Goal: Transaction & Acquisition: Download file/media

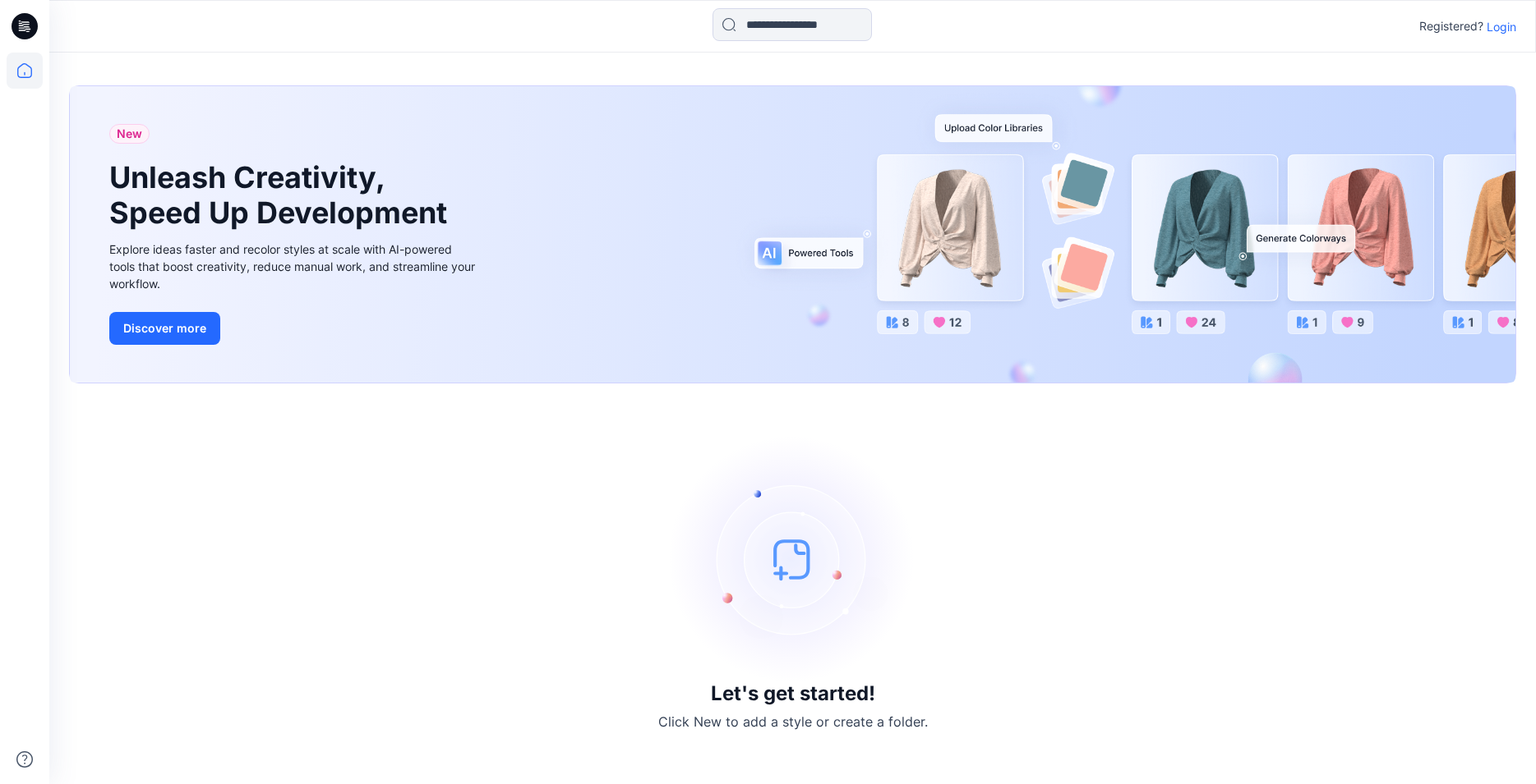
click at [1501, 21] on p "Login" at bounding box center [1501, 26] width 30 height 17
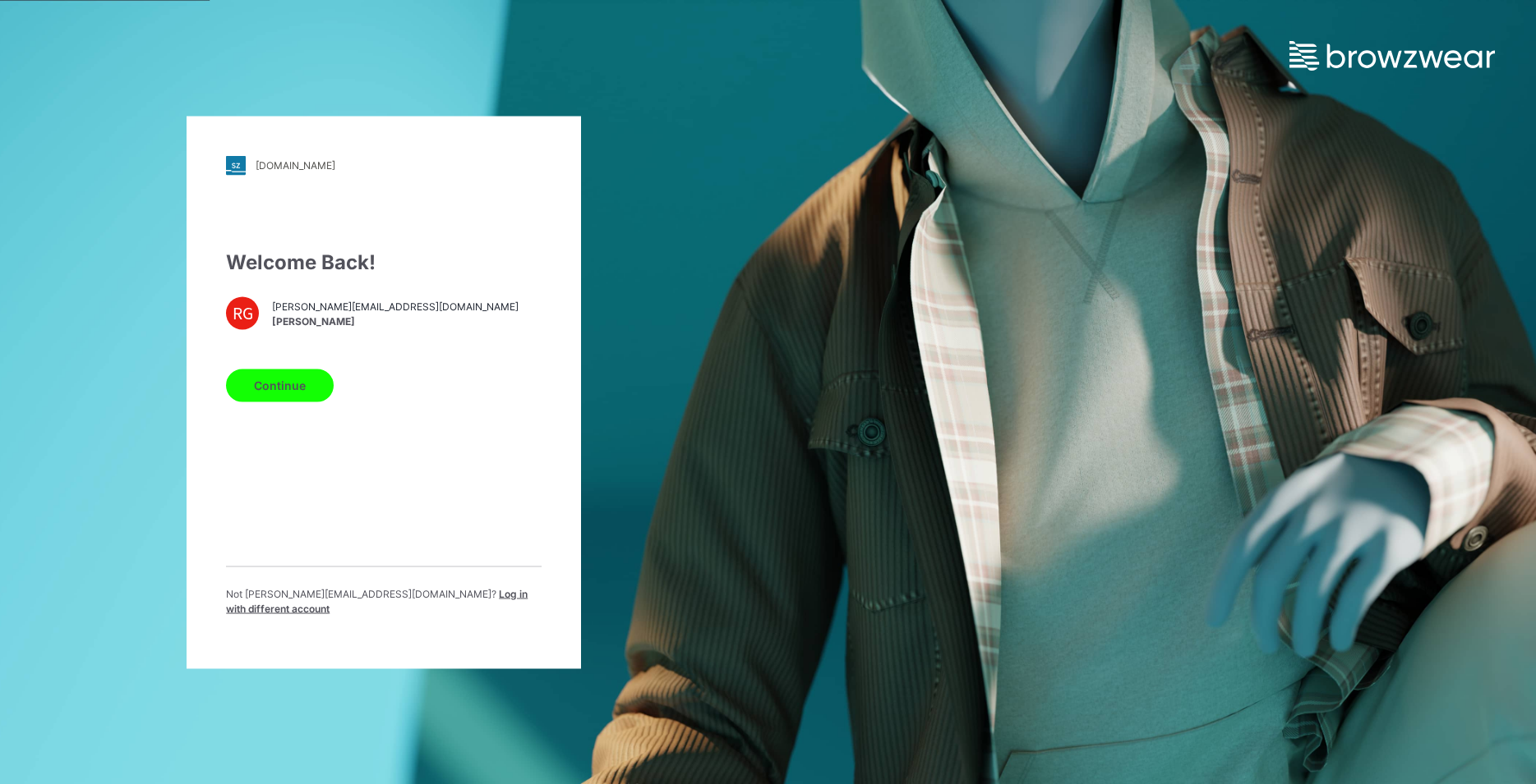
click at [282, 395] on button "Continue" at bounding box center [280, 385] width 107 height 33
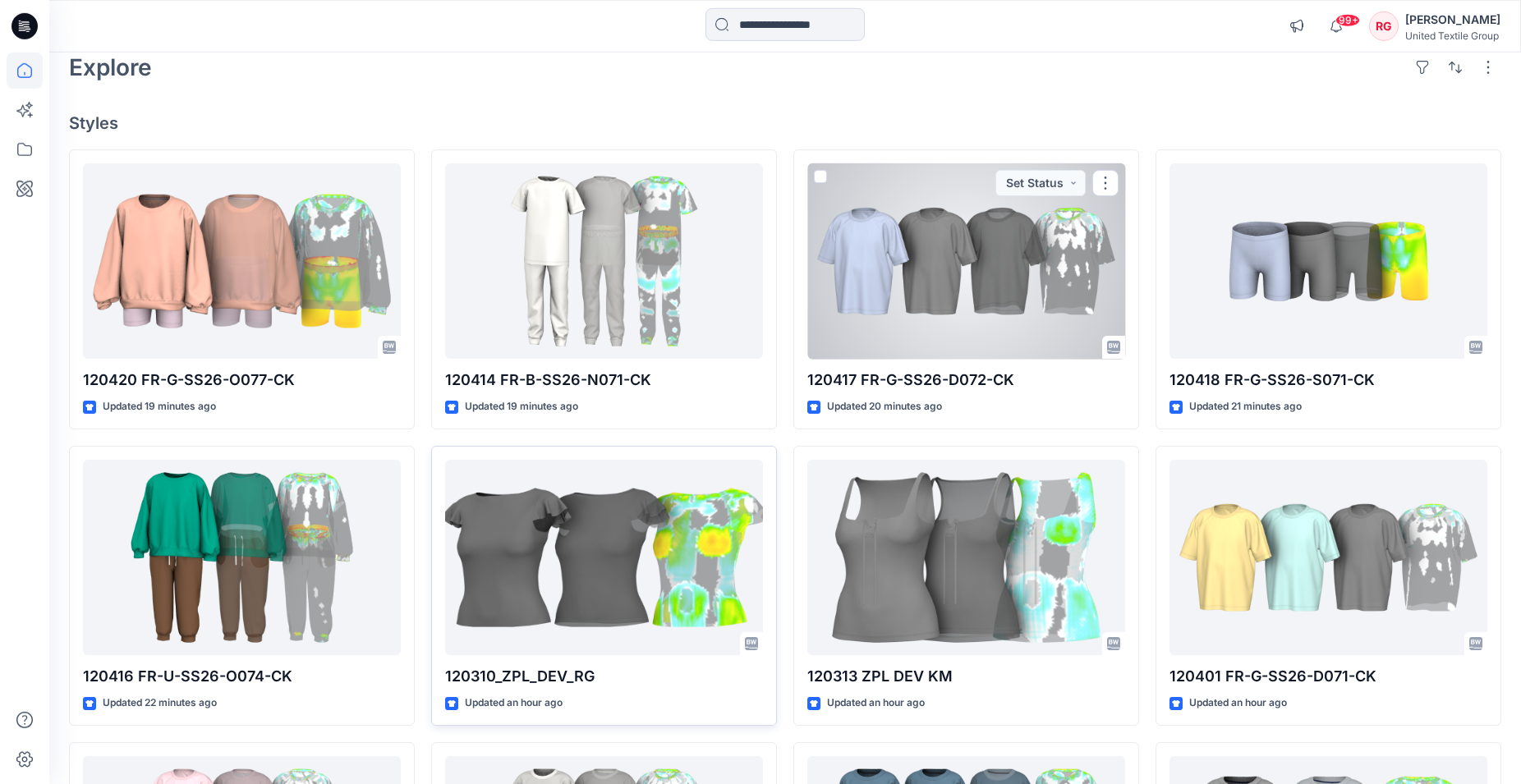
scroll to position [168, 0]
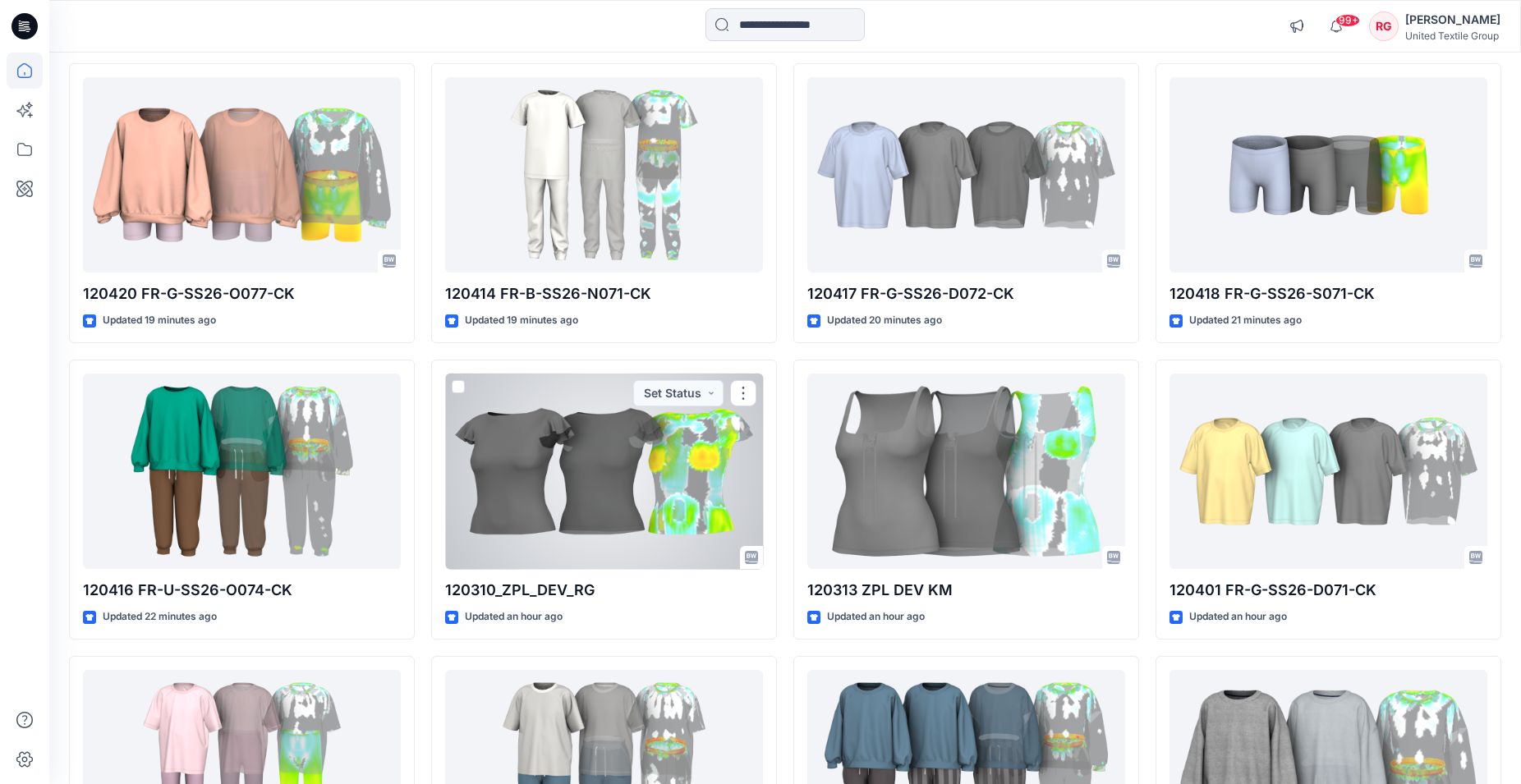
click at [626, 441] on div at bounding box center [604, 472] width 318 height 197
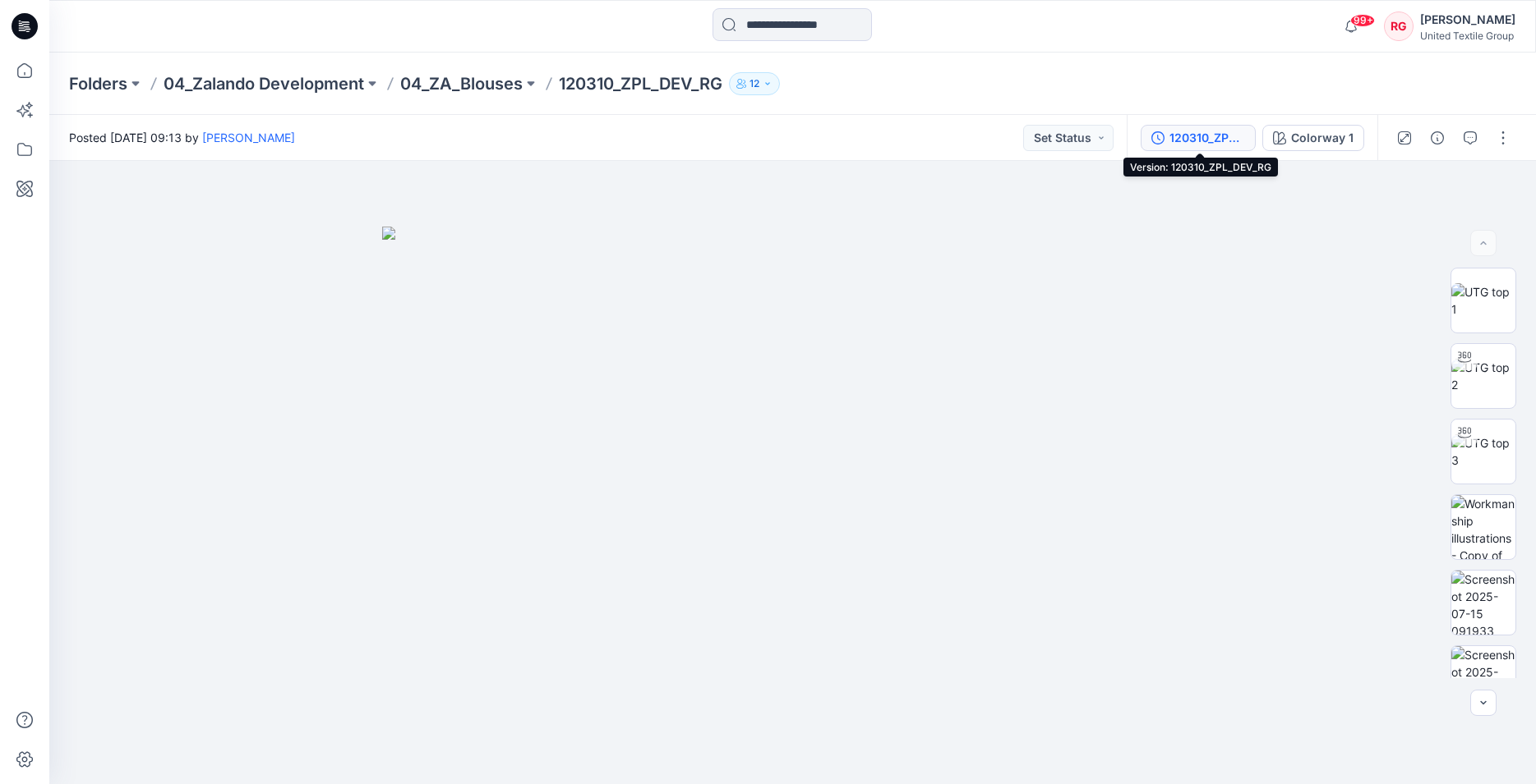
click at [1218, 139] on div "120310_ZPL_DEV_RG" at bounding box center [1208, 138] width 76 height 18
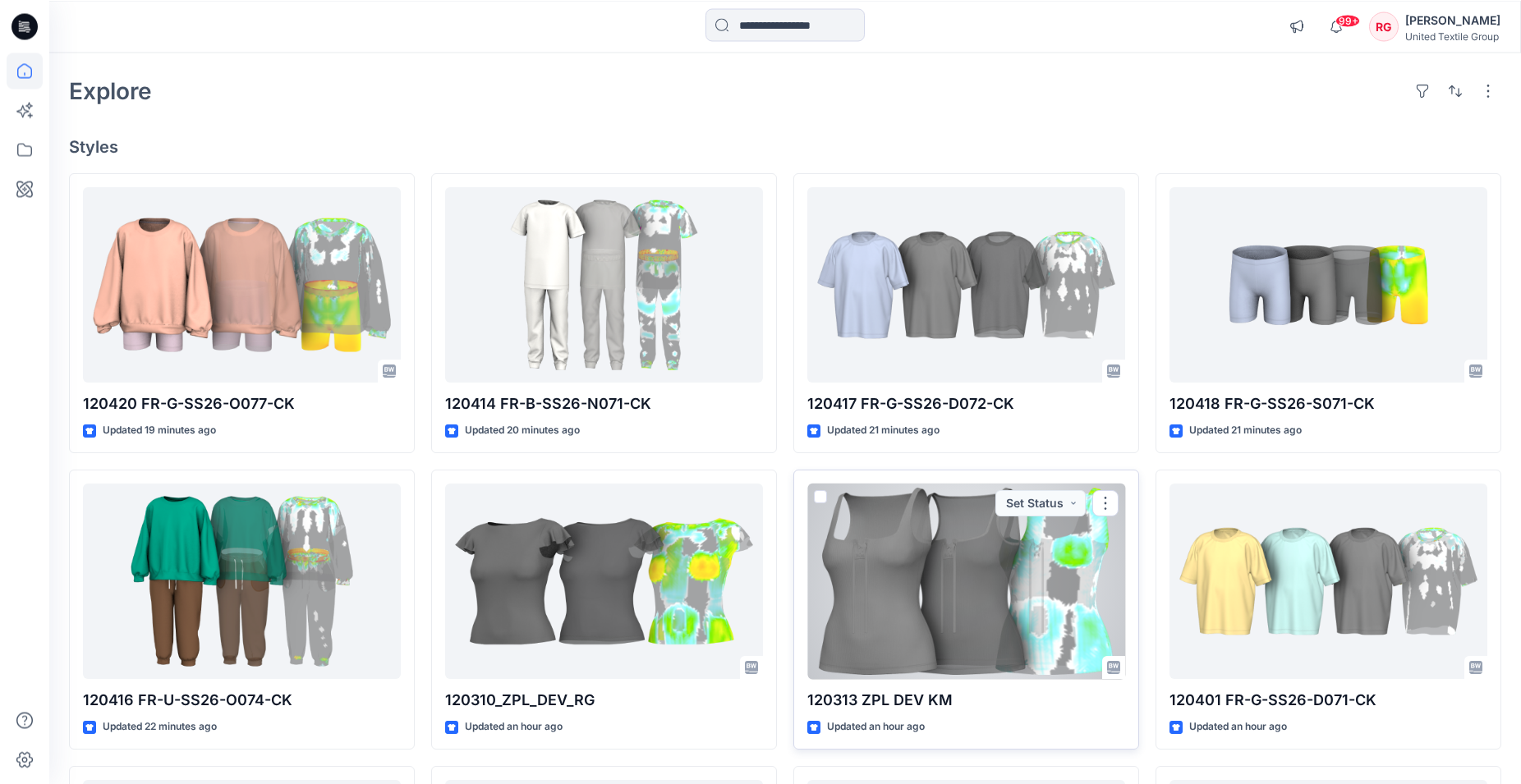
scroll to position [84, 0]
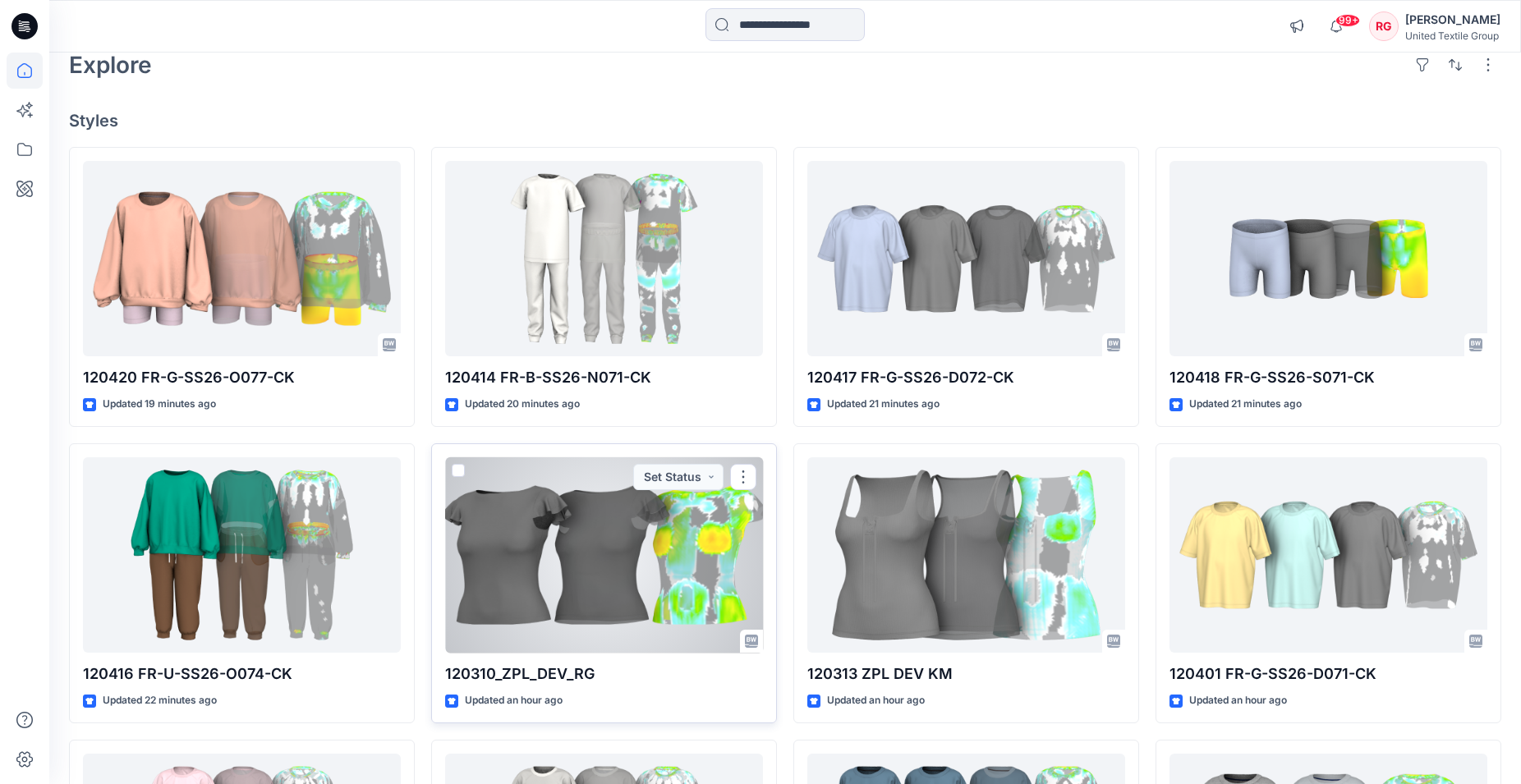
click at [638, 562] on div at bounding box center [604, 555] width 318 height 197
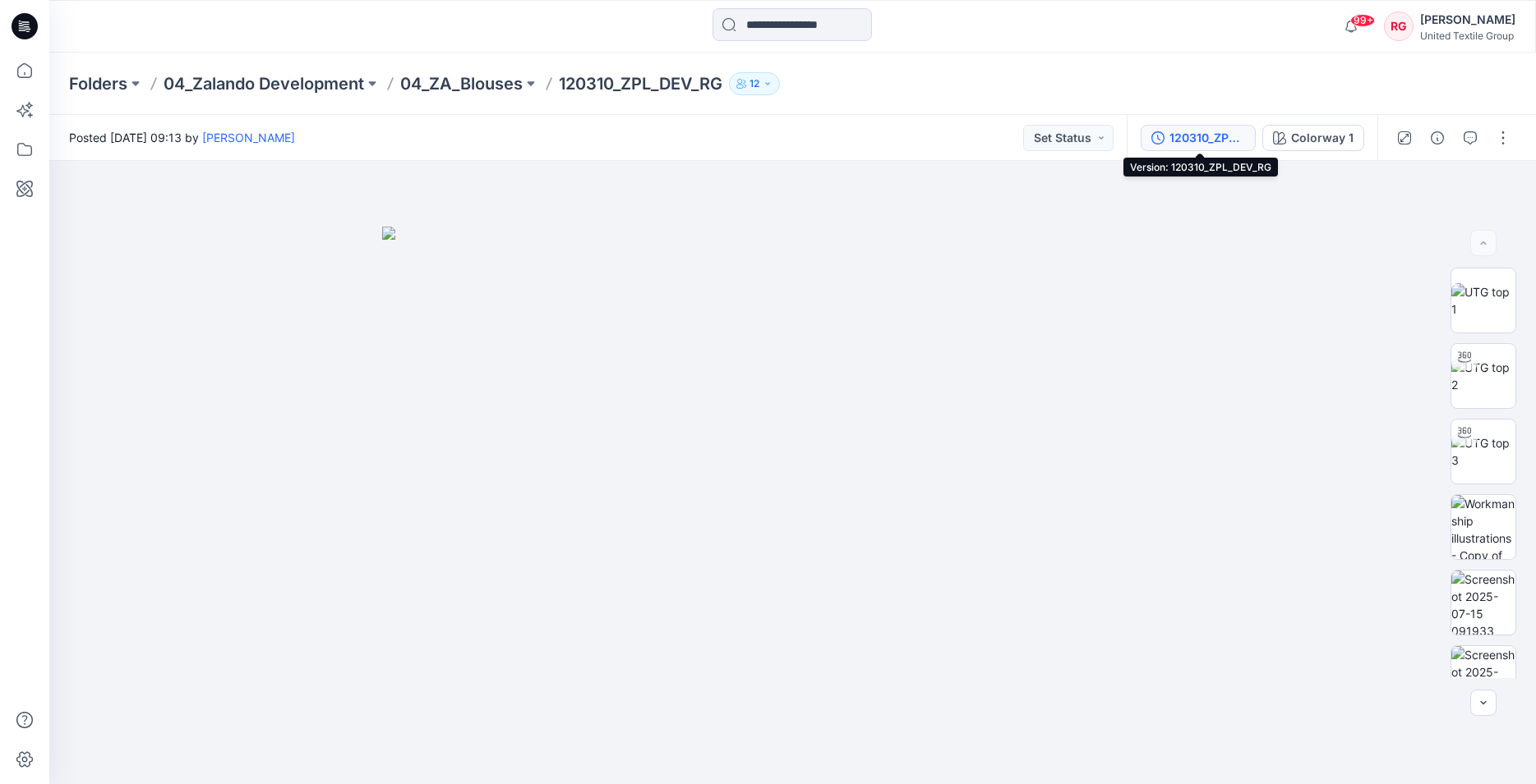
click at [1198, 138] on div "120310_ZPL_DEV_RG" at bounding box center [1208, 138] width 76 height 18
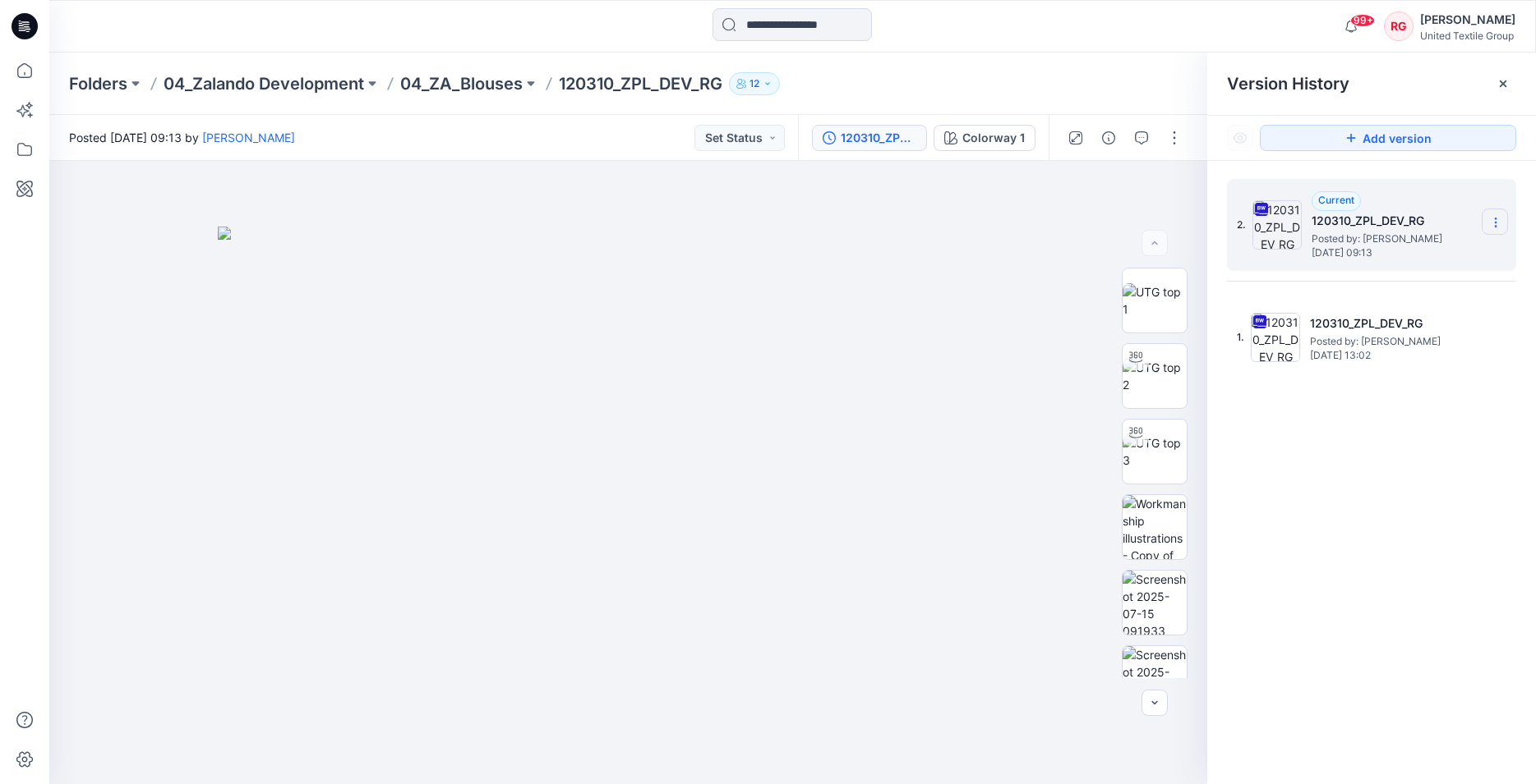
click at [1492, 221] on icon at bounding box center [1495, 223] width 14 height 14
click at [1398, 253] on span "Download Source BW File" at bounding box center [1412, 254] width 138 height 19
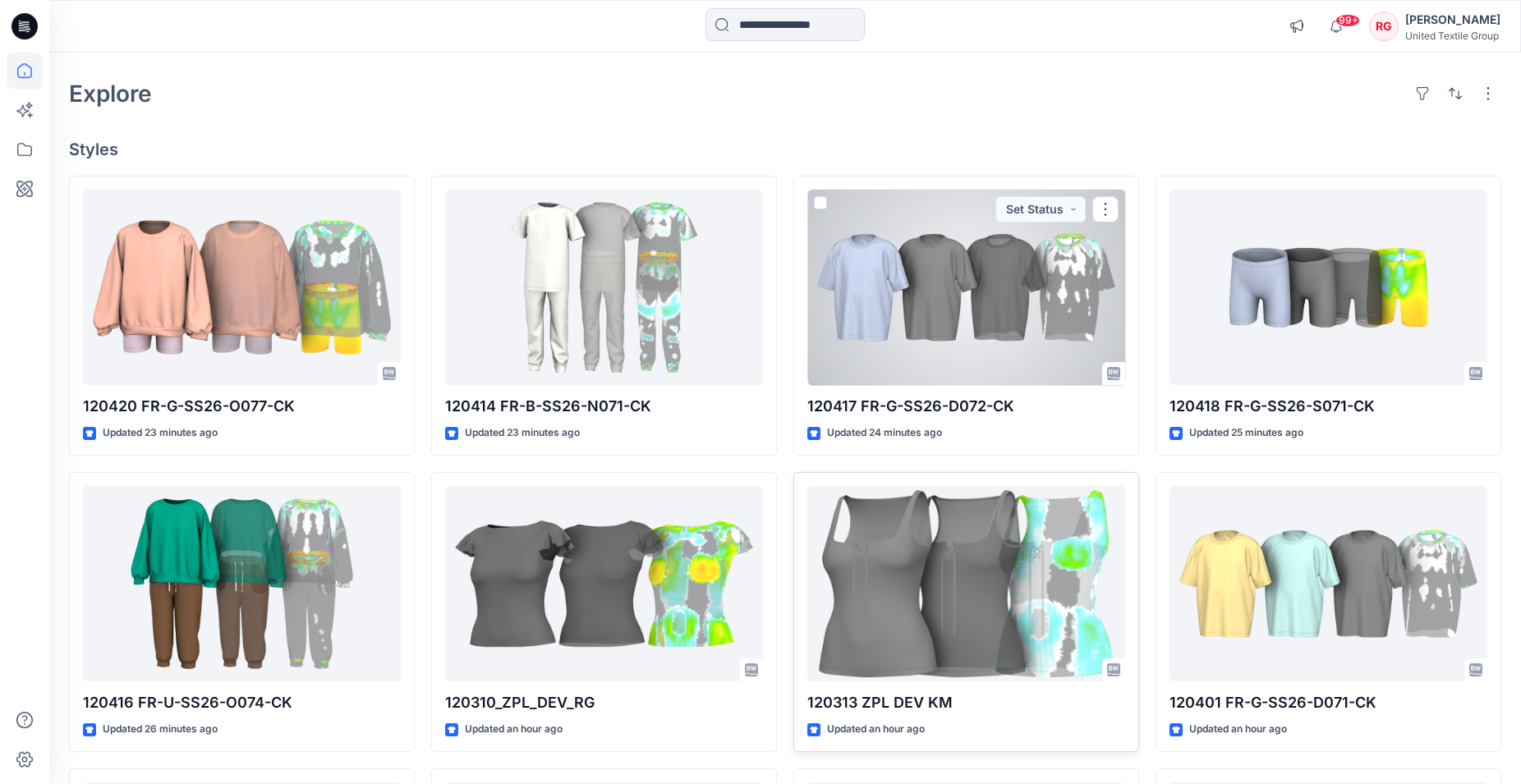
scroll to position [84, 0]
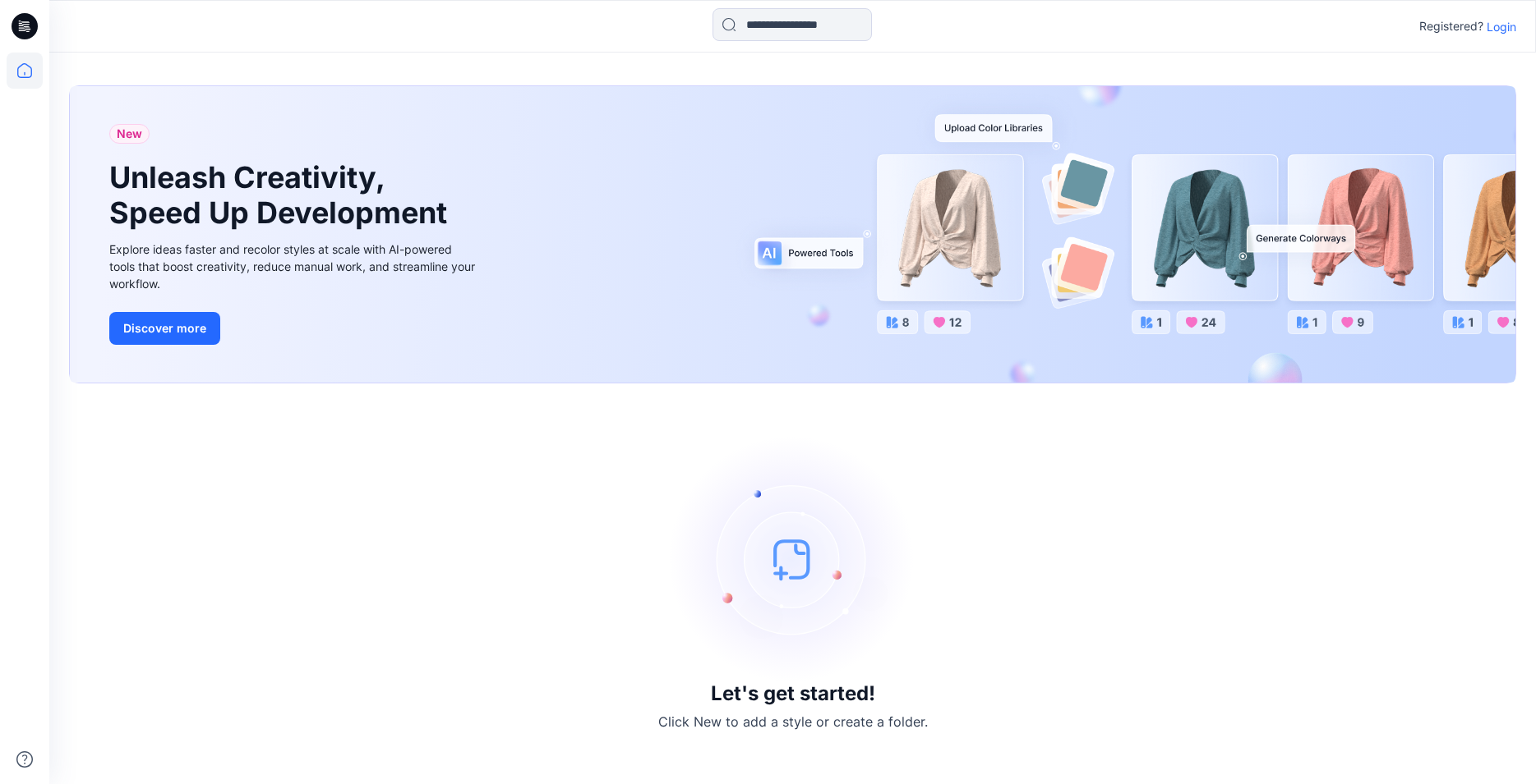
click at [1504, 27] on p "Login" at bounding box center [1501, 26] width 30 height 17
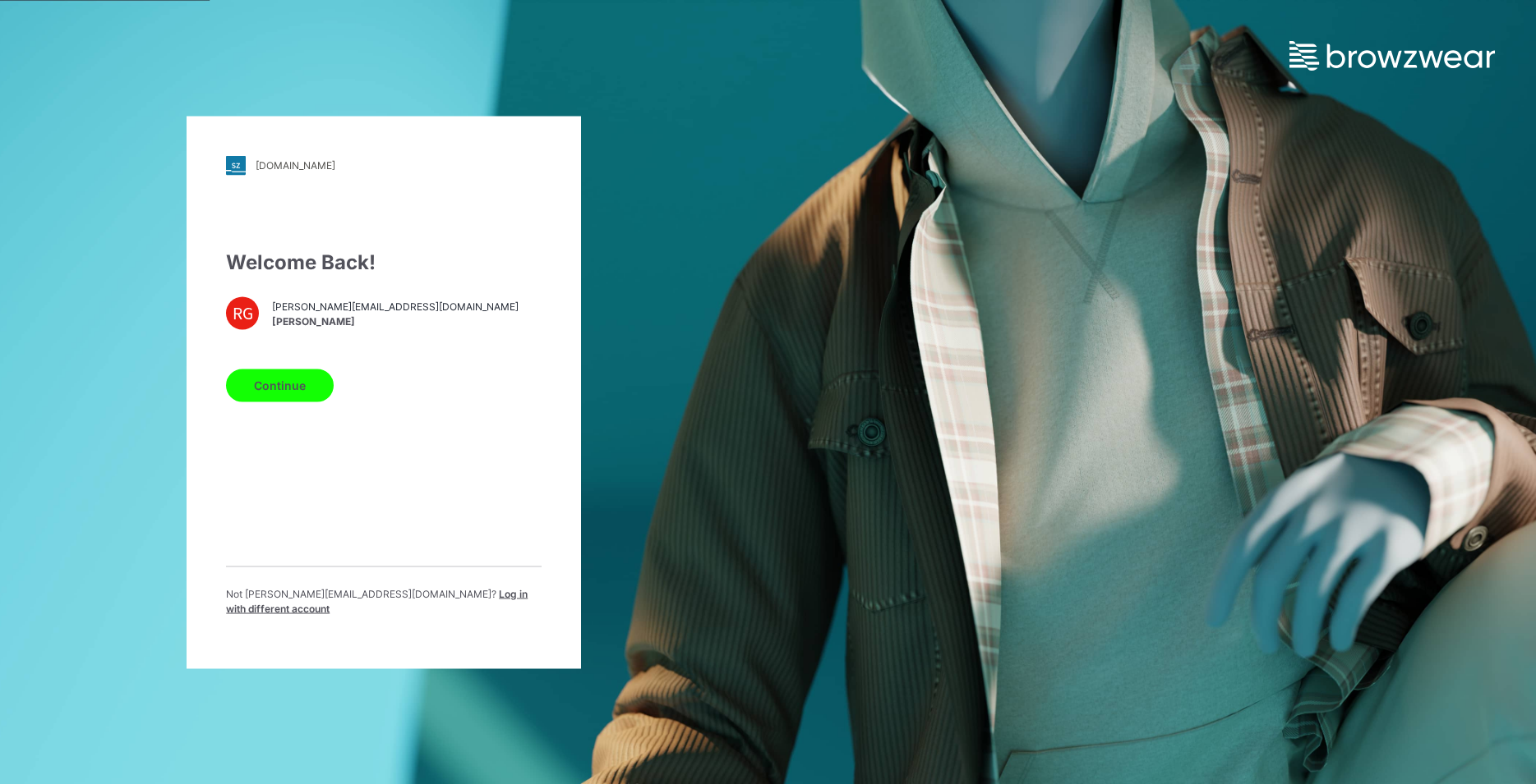
click at [291, 395] on button "Continue" at bounding box center [280, 385] width 107 height 33
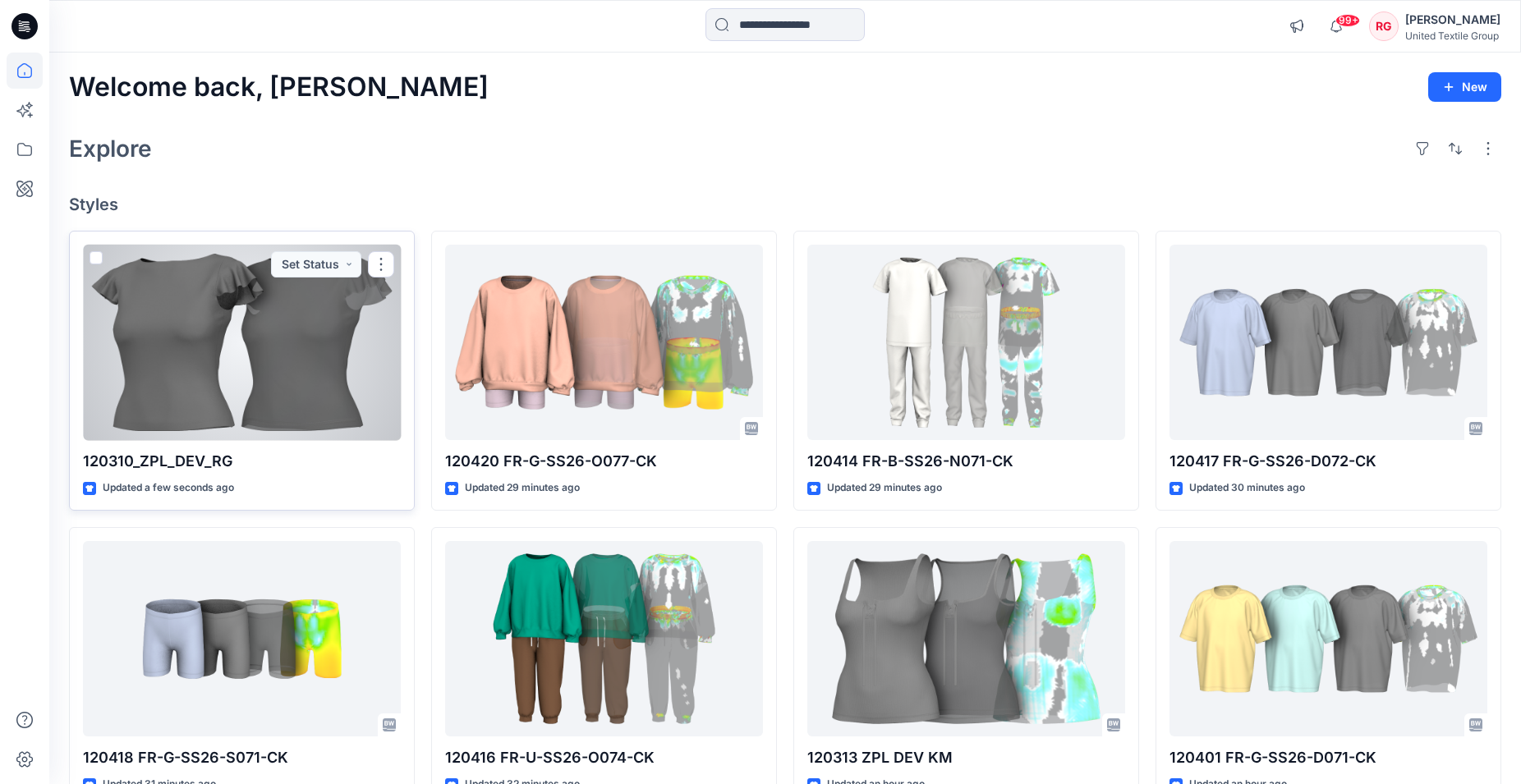
click at [288, 380] on div at bounding box center [241, 343] width 318 height 197
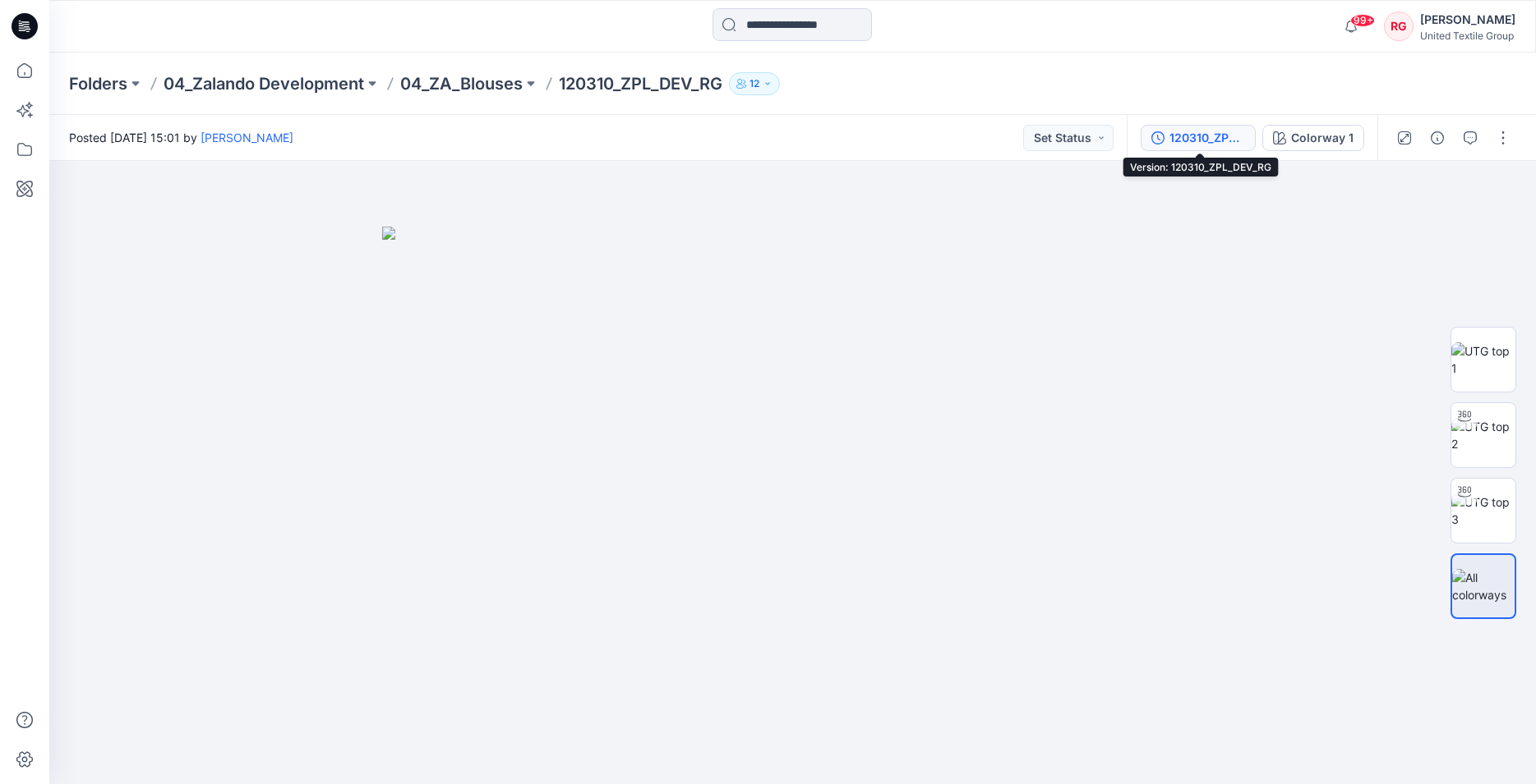
click at [1230, 138] on div "120310_ZPL_DEV_RG" at bounding box center [1208, 138] width 76 height 18
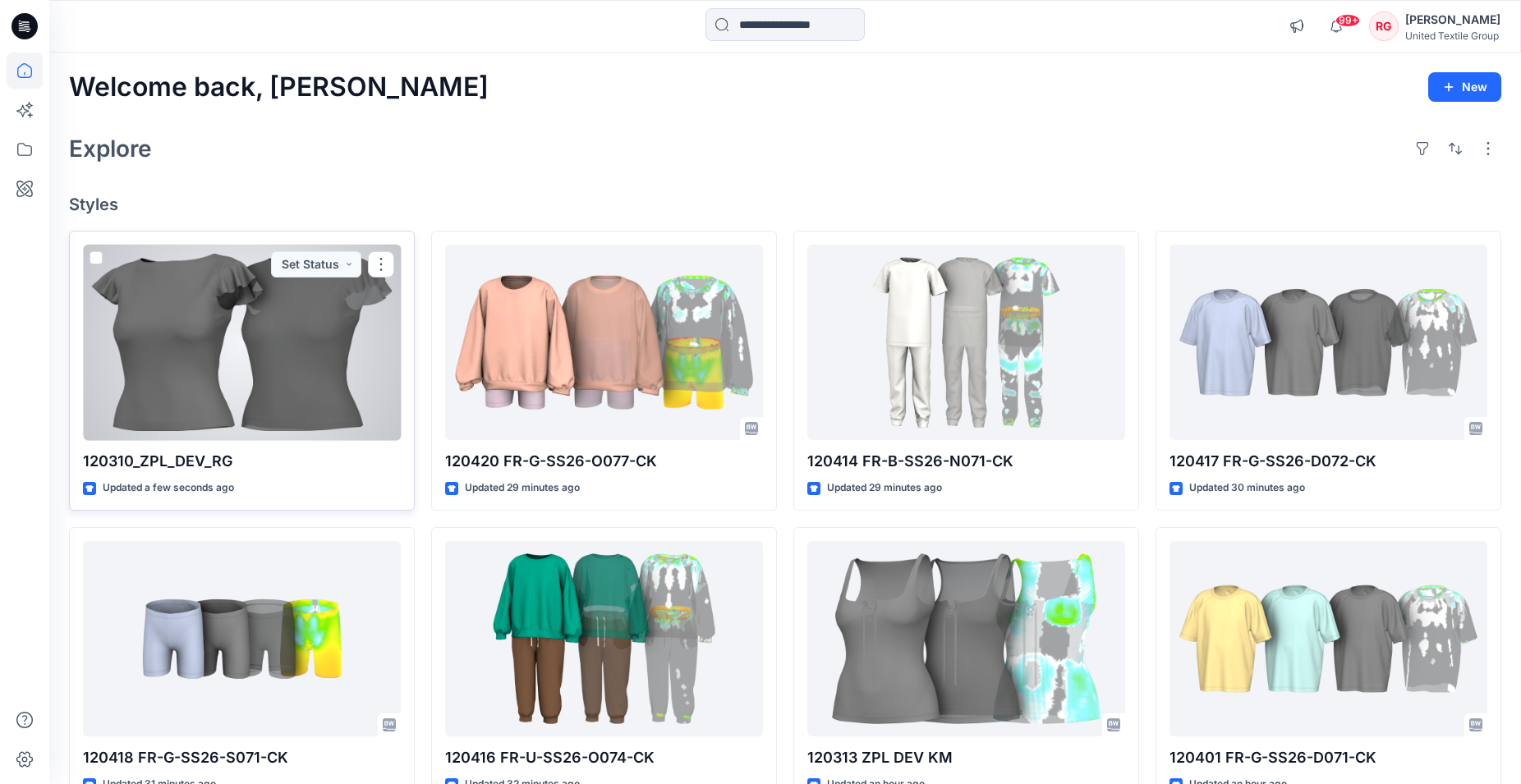
click at [322, 384] on div at bounding box center [241, 343] width 318 height 197
click at [314, 337] on div at bounding box center [241, 343] width 318 height 197
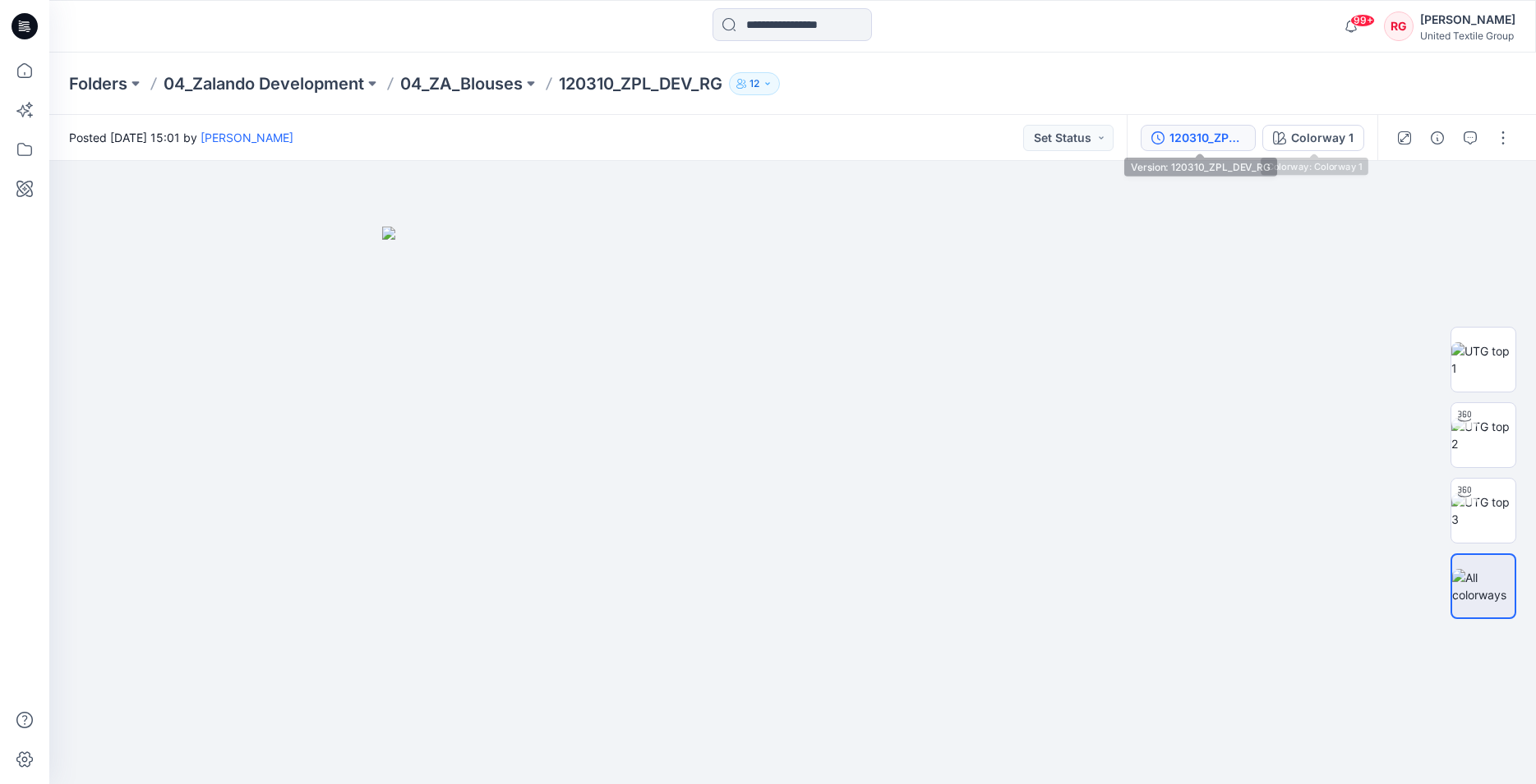
click at [1217, 138] on div "120310_ZPL_DEV_RG" at bounding box center [1208, 138] width 76 height 18
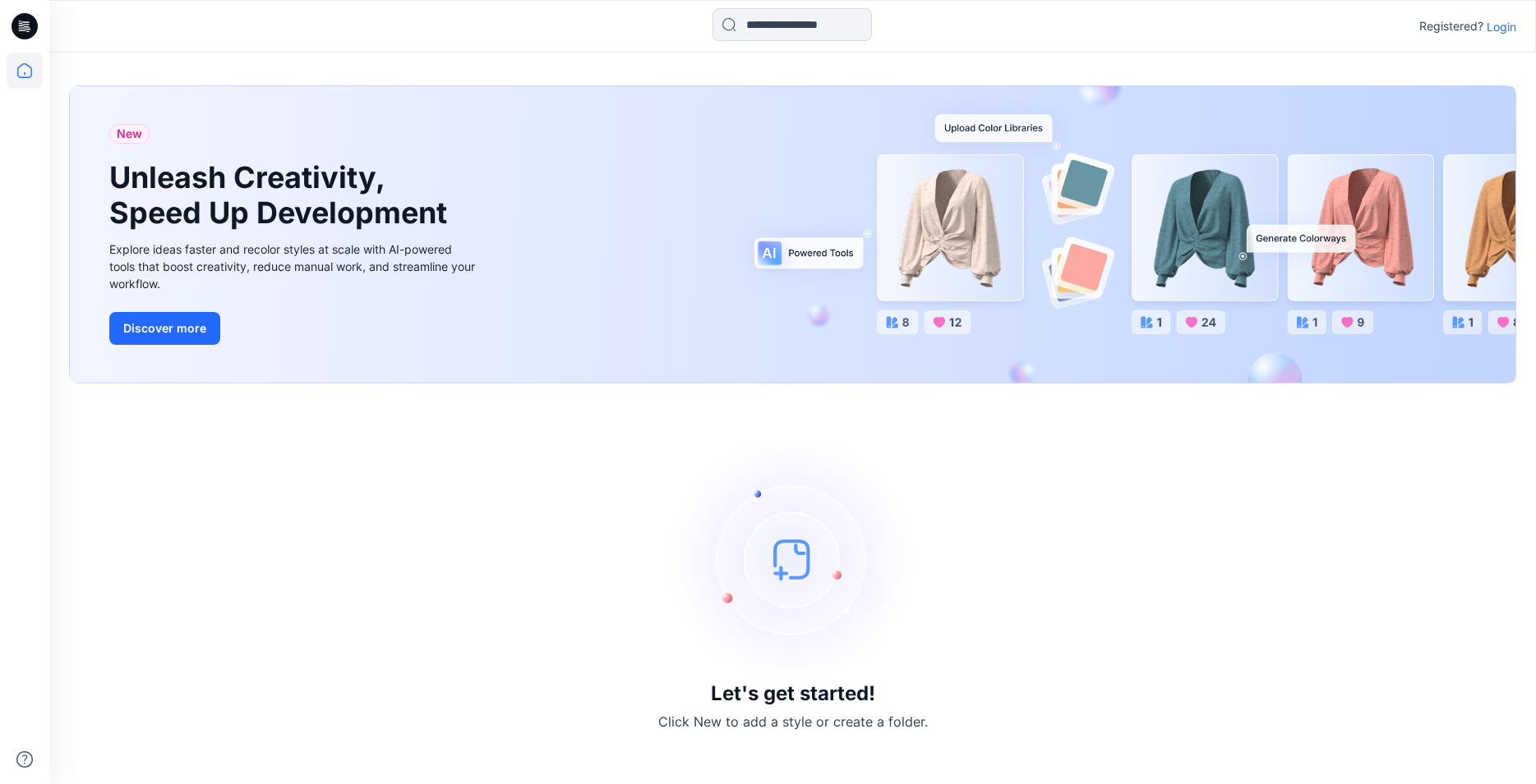
click at [1504, 23] on p "Login" at bounding box center [1501, 26] width 30 height 17
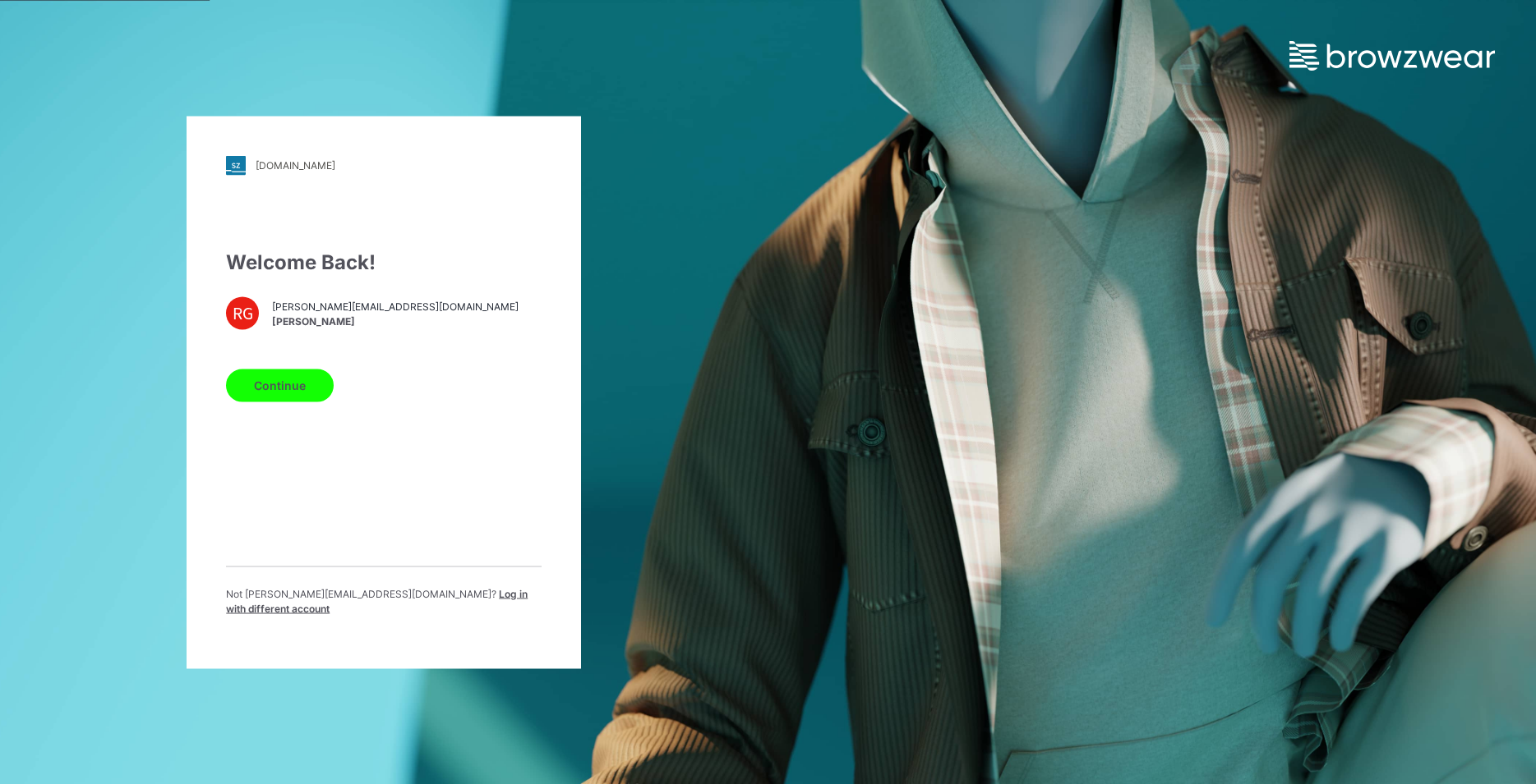
click at [291, 399] on button "Continue" at bounding box center [280, 385] width 107 height 33
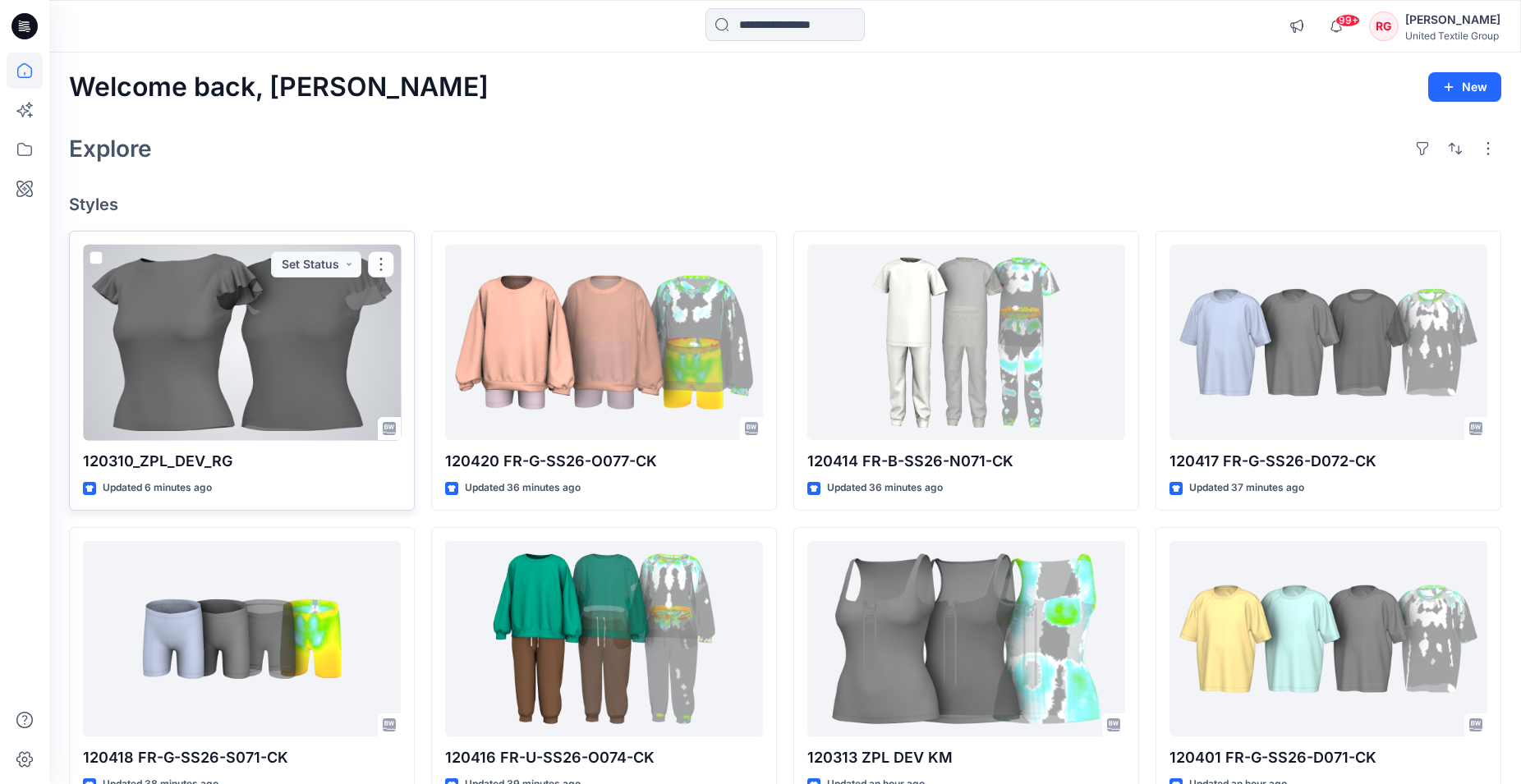
click at [281, 335] on div at bounding box center [241, 343] width 318 height 197
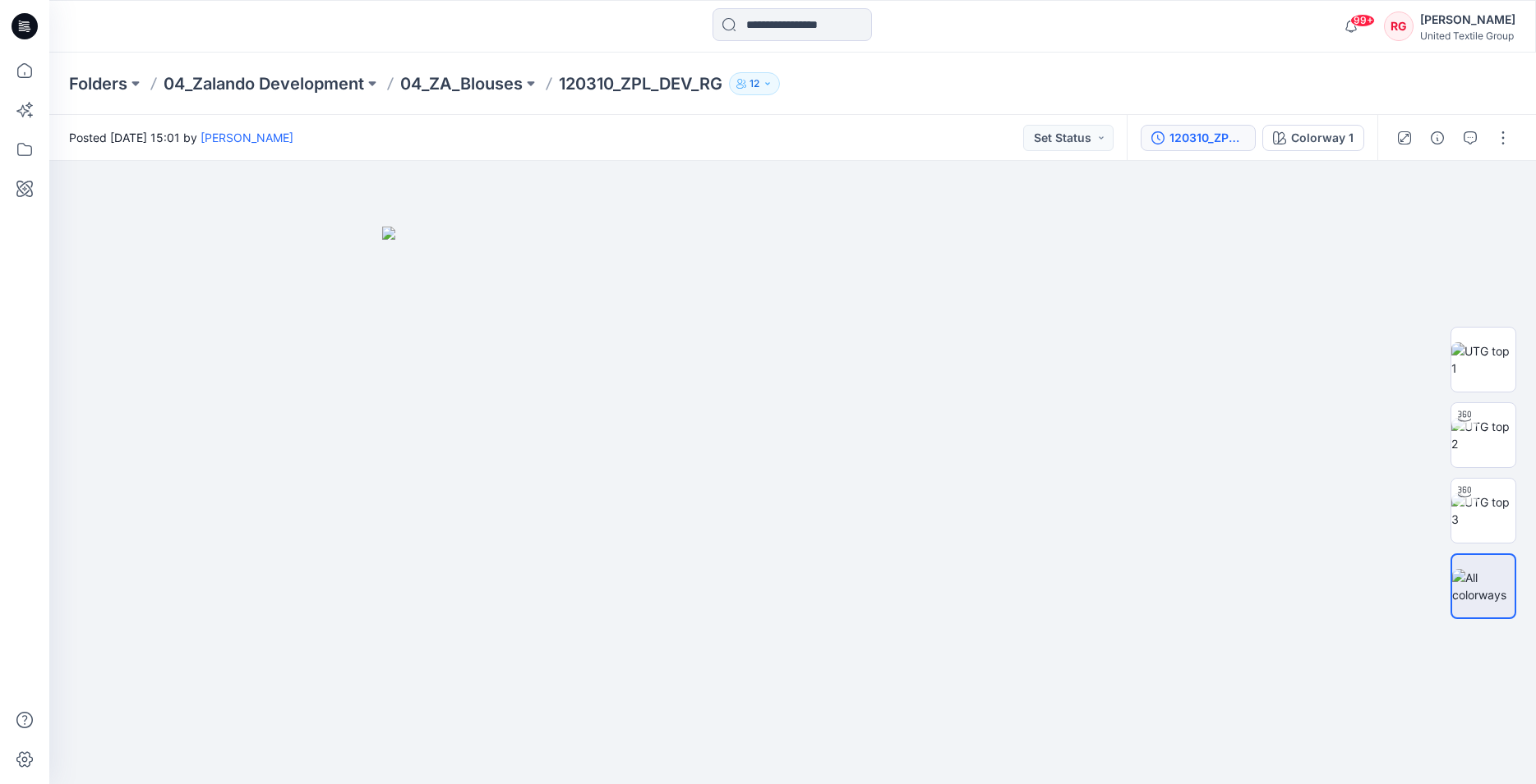
click at [1215, 149] on button "120310_ZPL_DEV_RG" at bounding box center [1198, 138] width 115 height 26
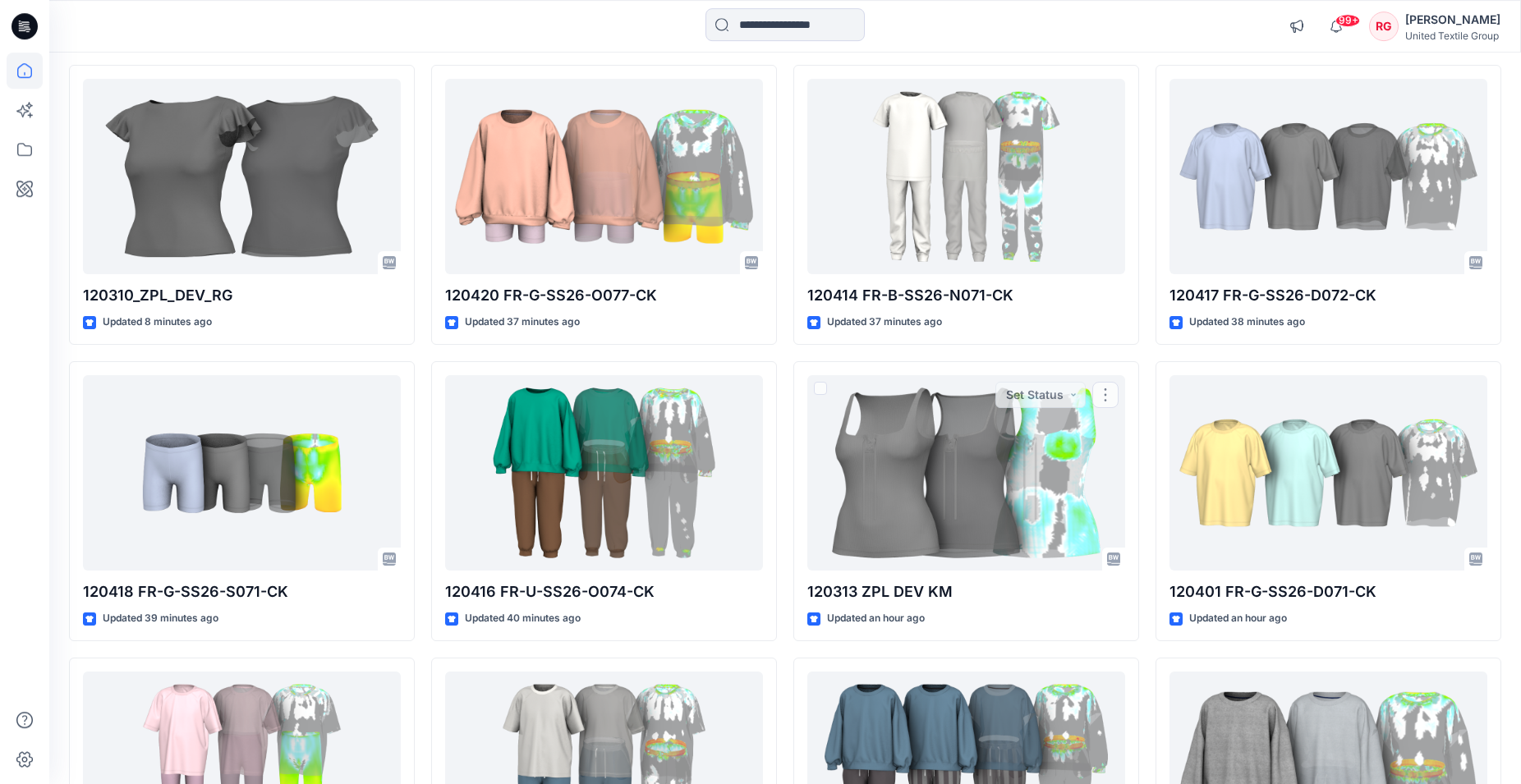
scroll to position [168, 0]
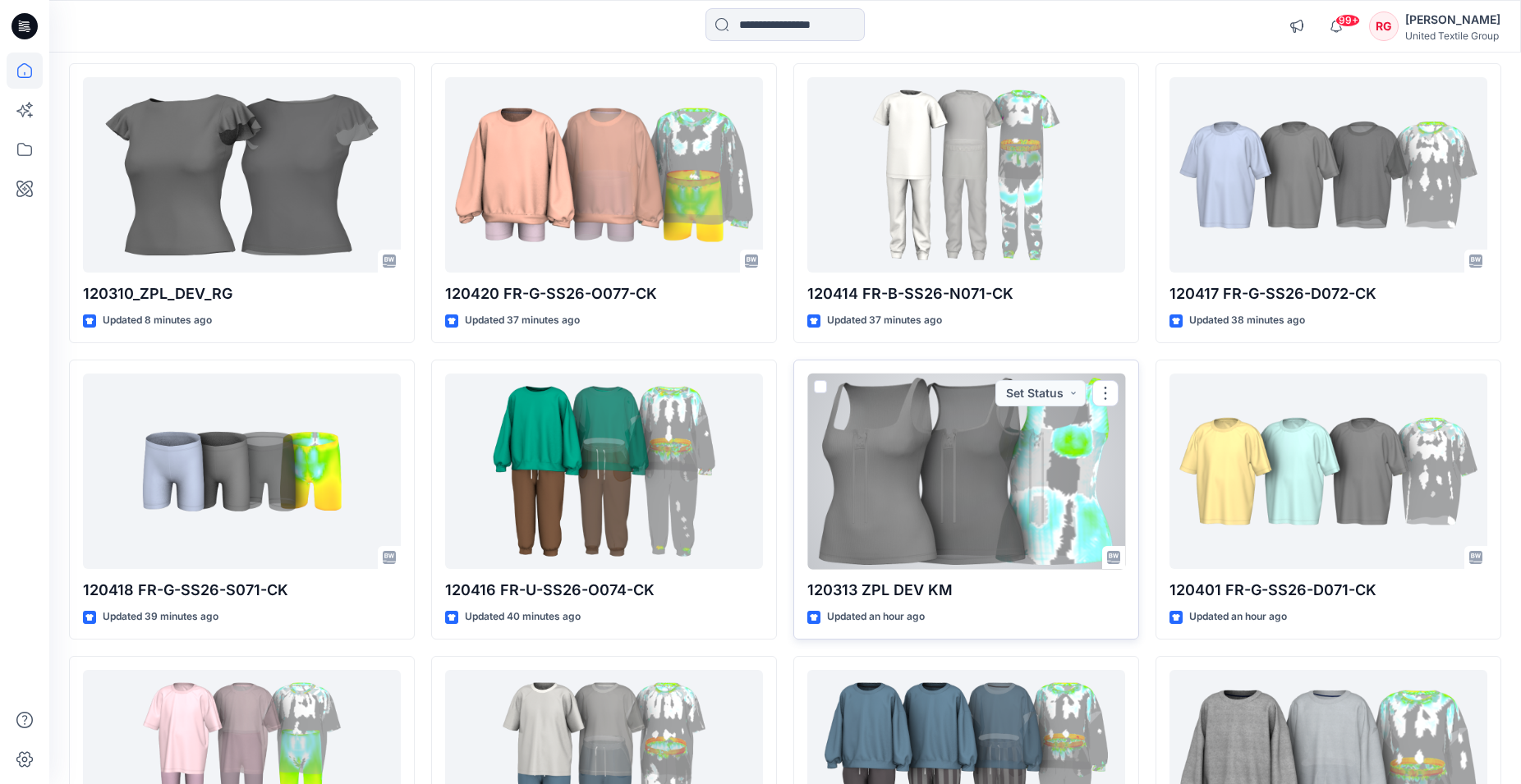
click at [990, 475] on div at bounding box center [966, 472] width 318 height 197
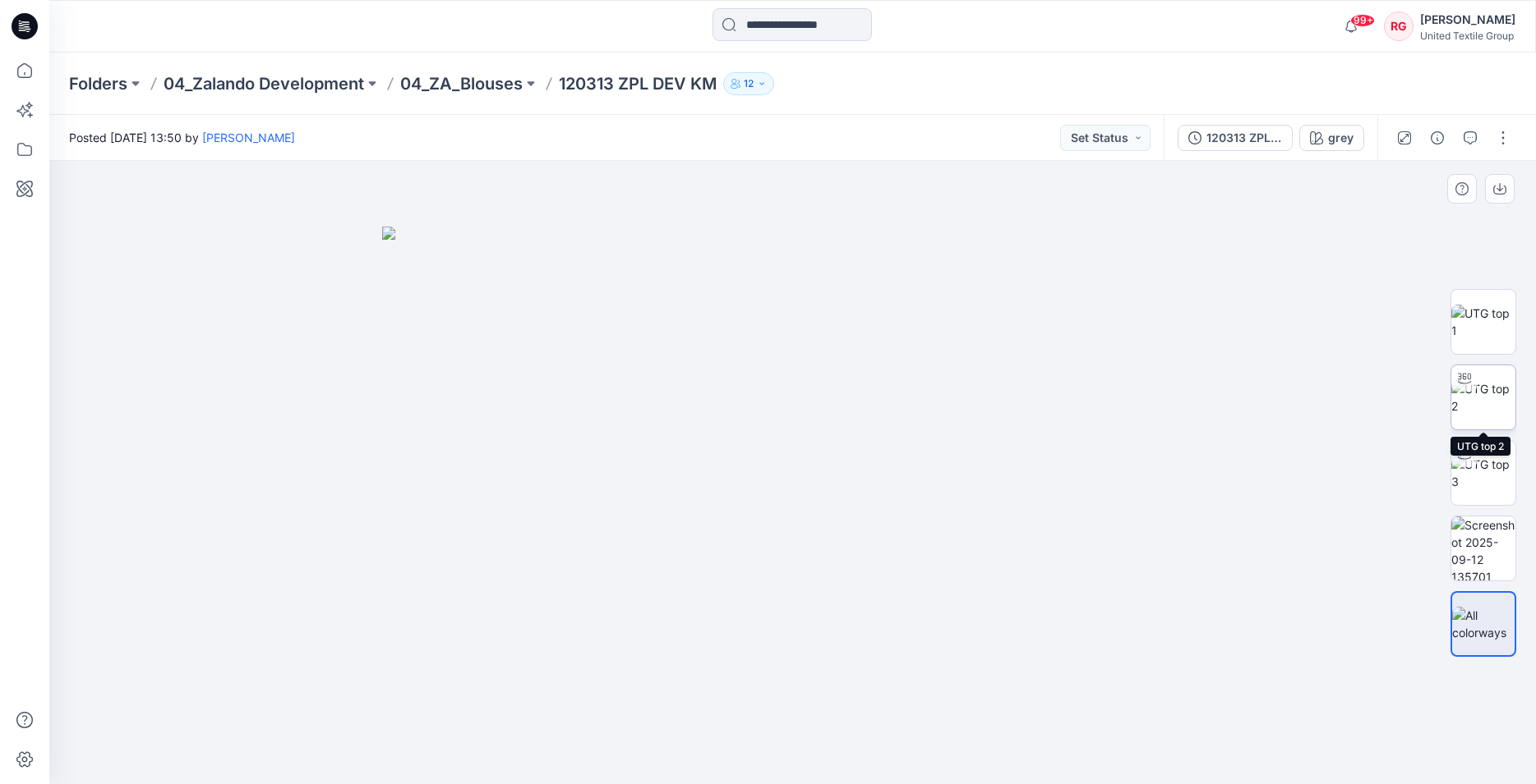
click at [1490, 396] on img at bounding box center [1484, 397] width 64 height 35
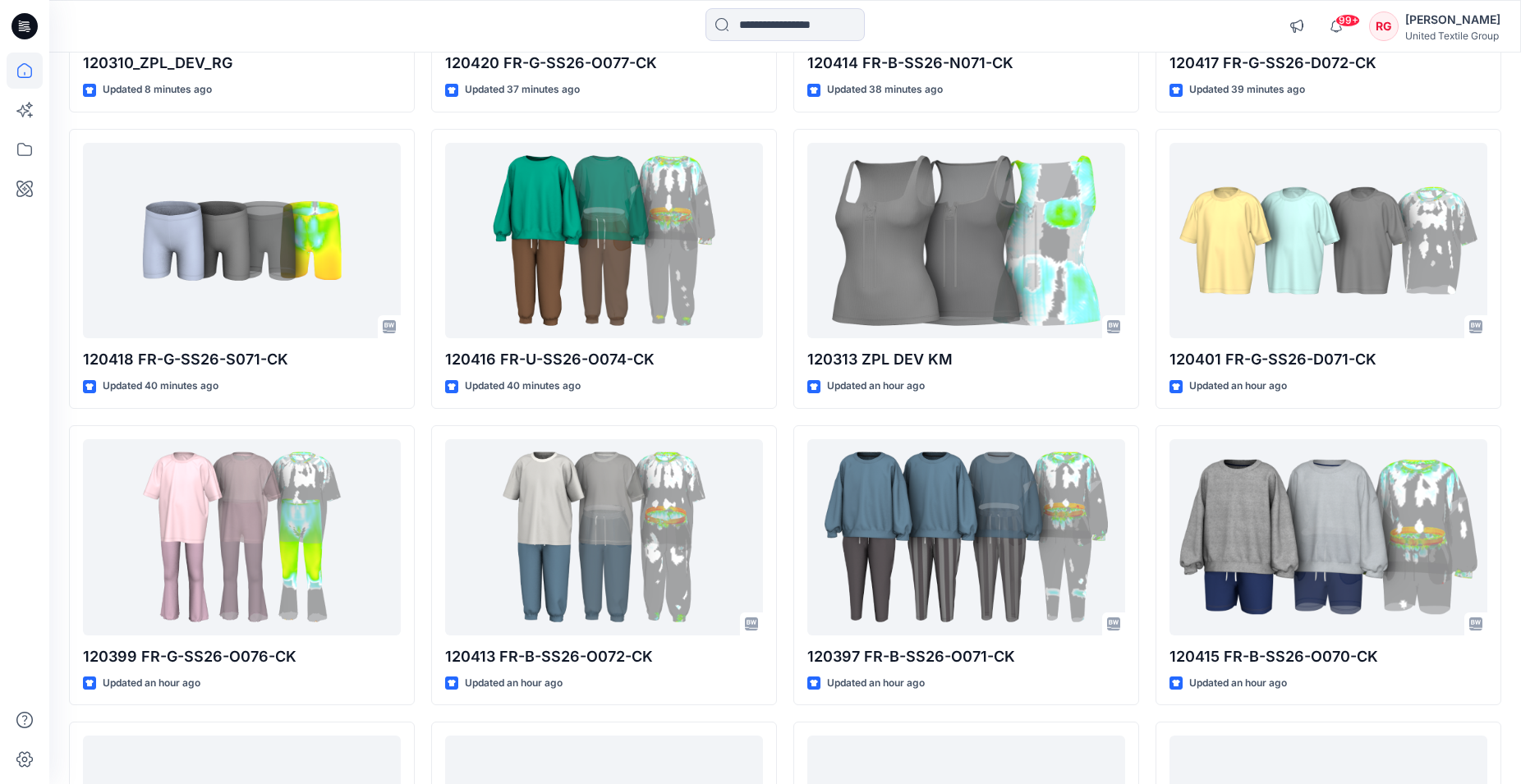
scroll to position [565, 0]
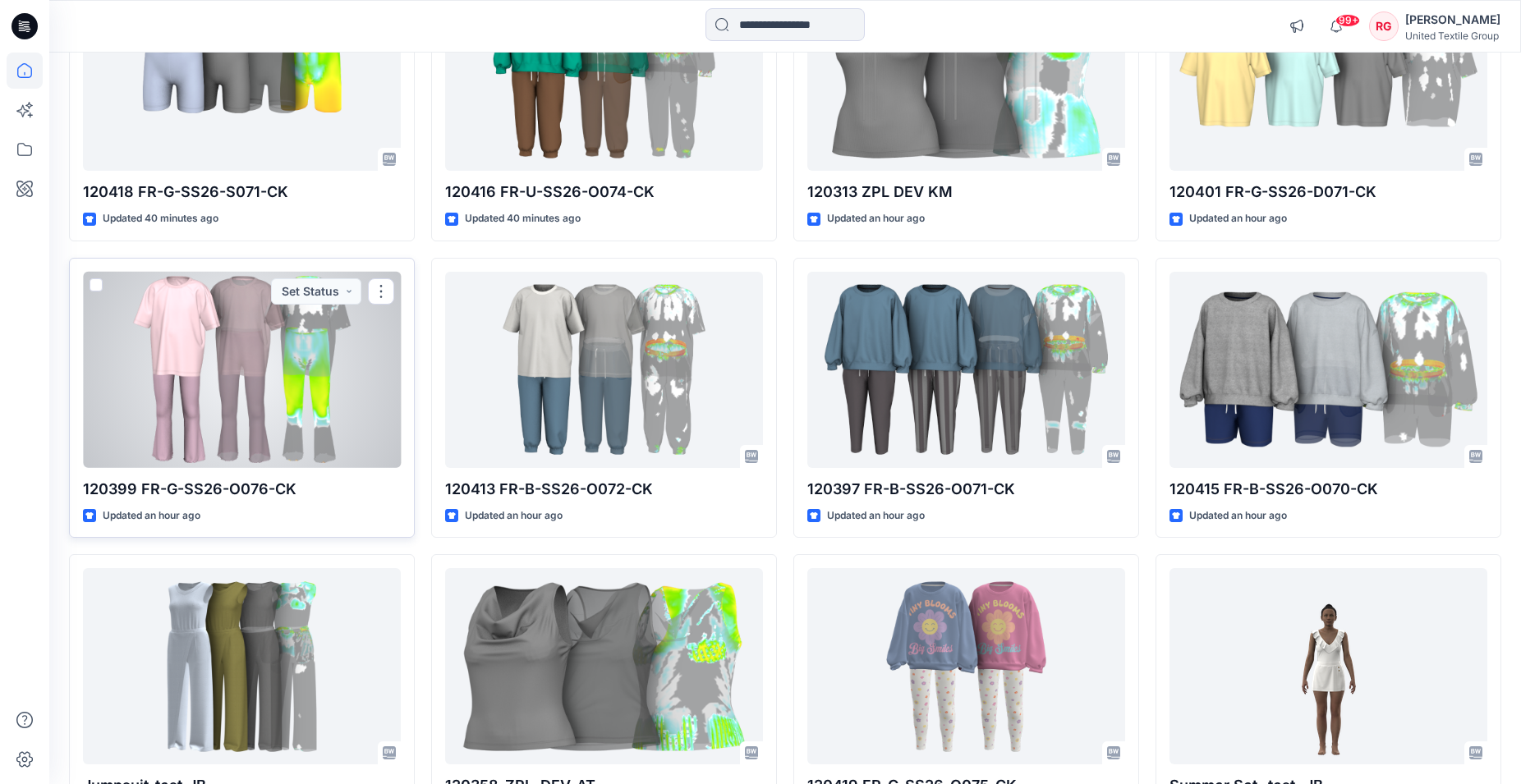
click at [276, 347] on div at bounding box center [241, 370] width 318 height 197
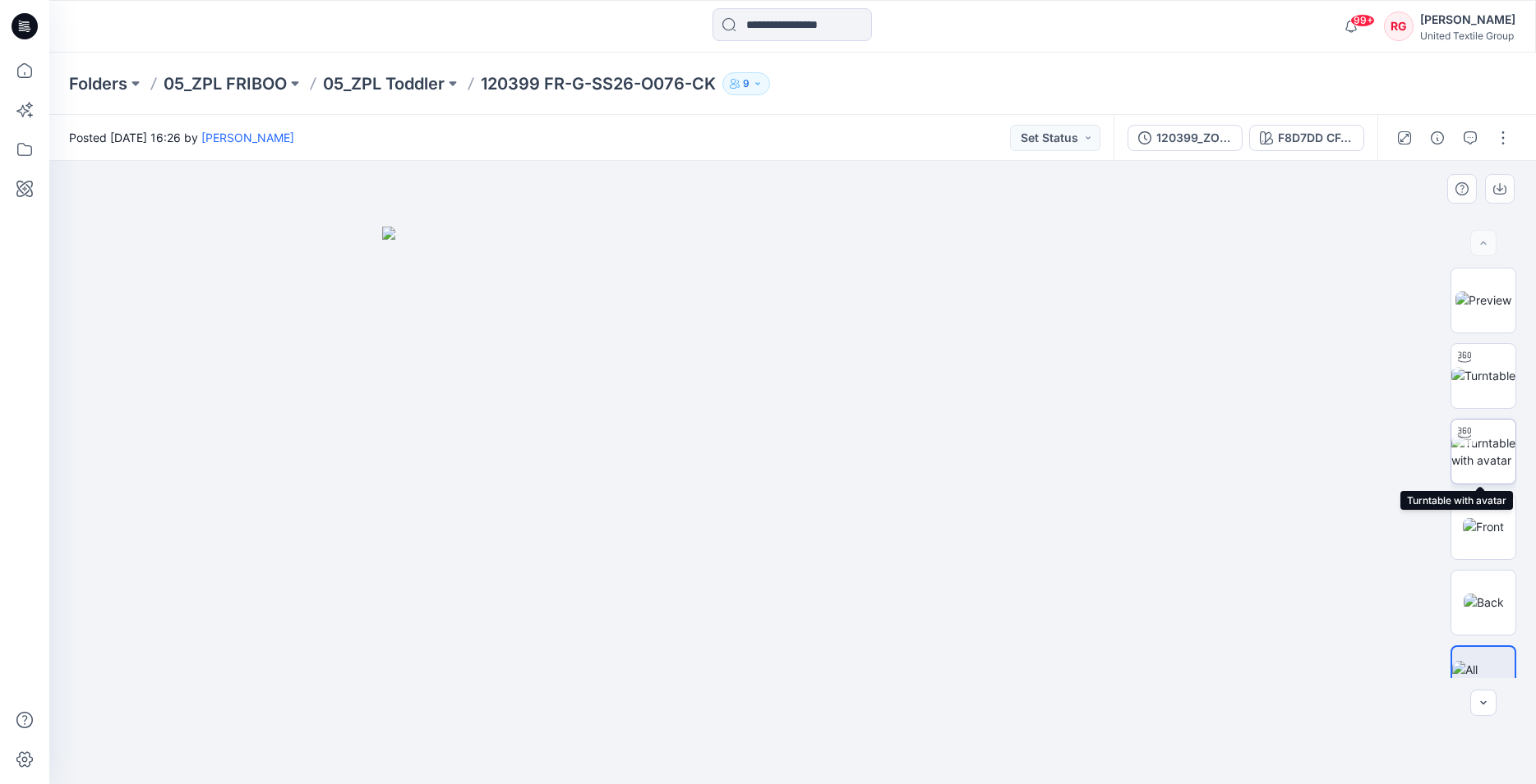
click at [1479, 457] on img at bounding box center [1484, 451] width 64 height 35
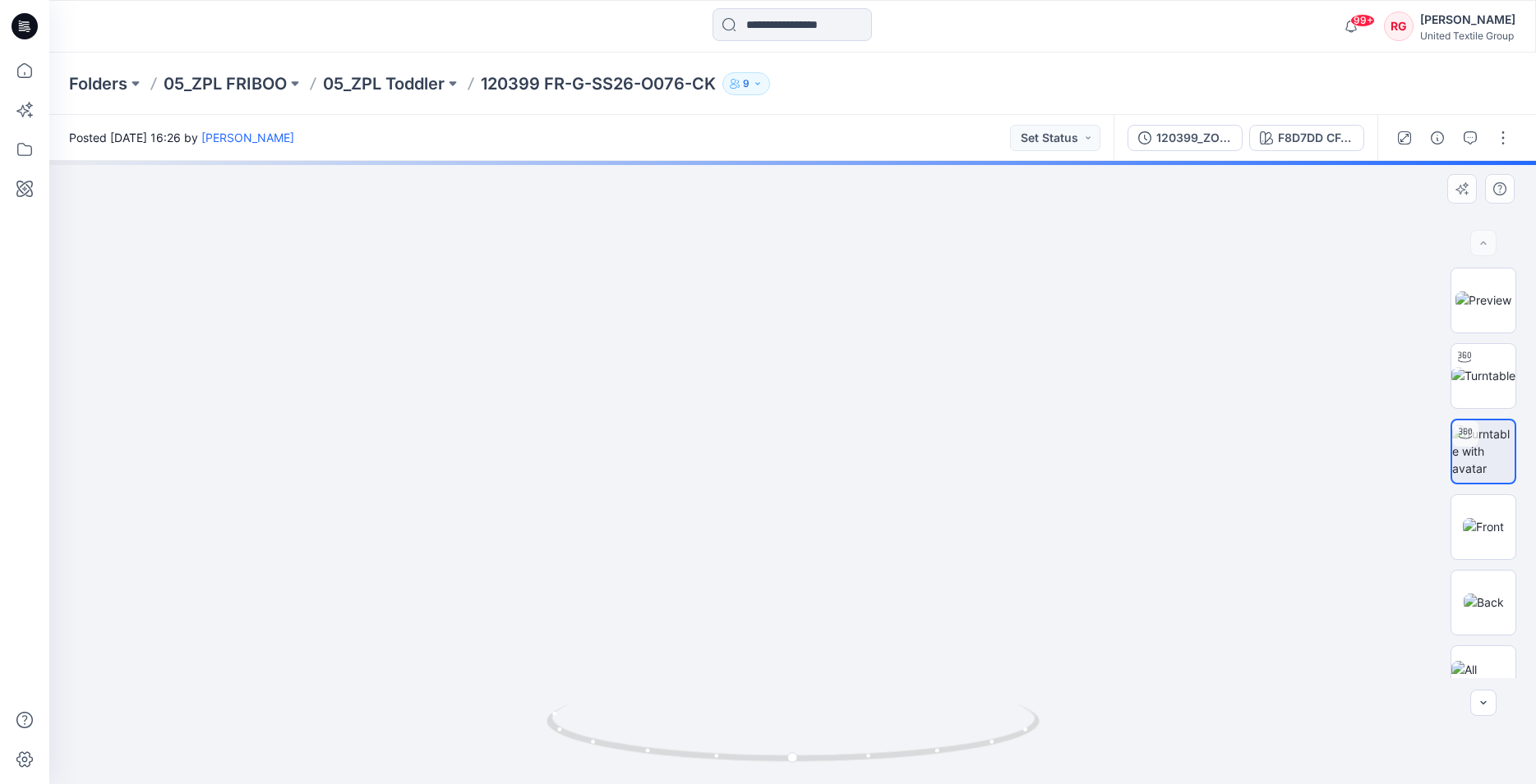
drag, startPoint x: 810, startPoint y: 653, endPoint x: 815, endPoint y: 391, distance: 262.0
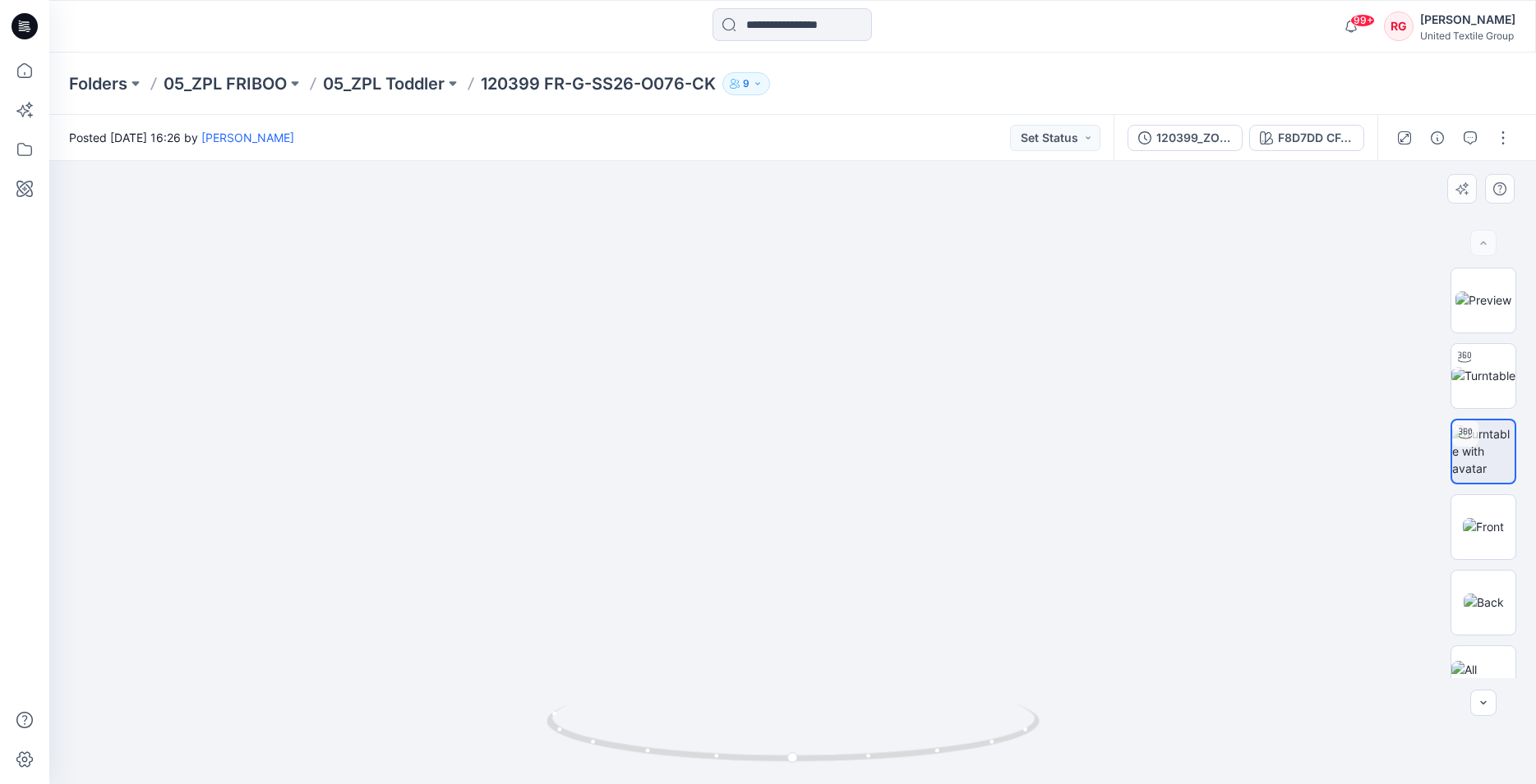
drag, startPoint x: 860, startPoint y: 565, endPoint x: 859, endPoint y: 702, distance: 137.0
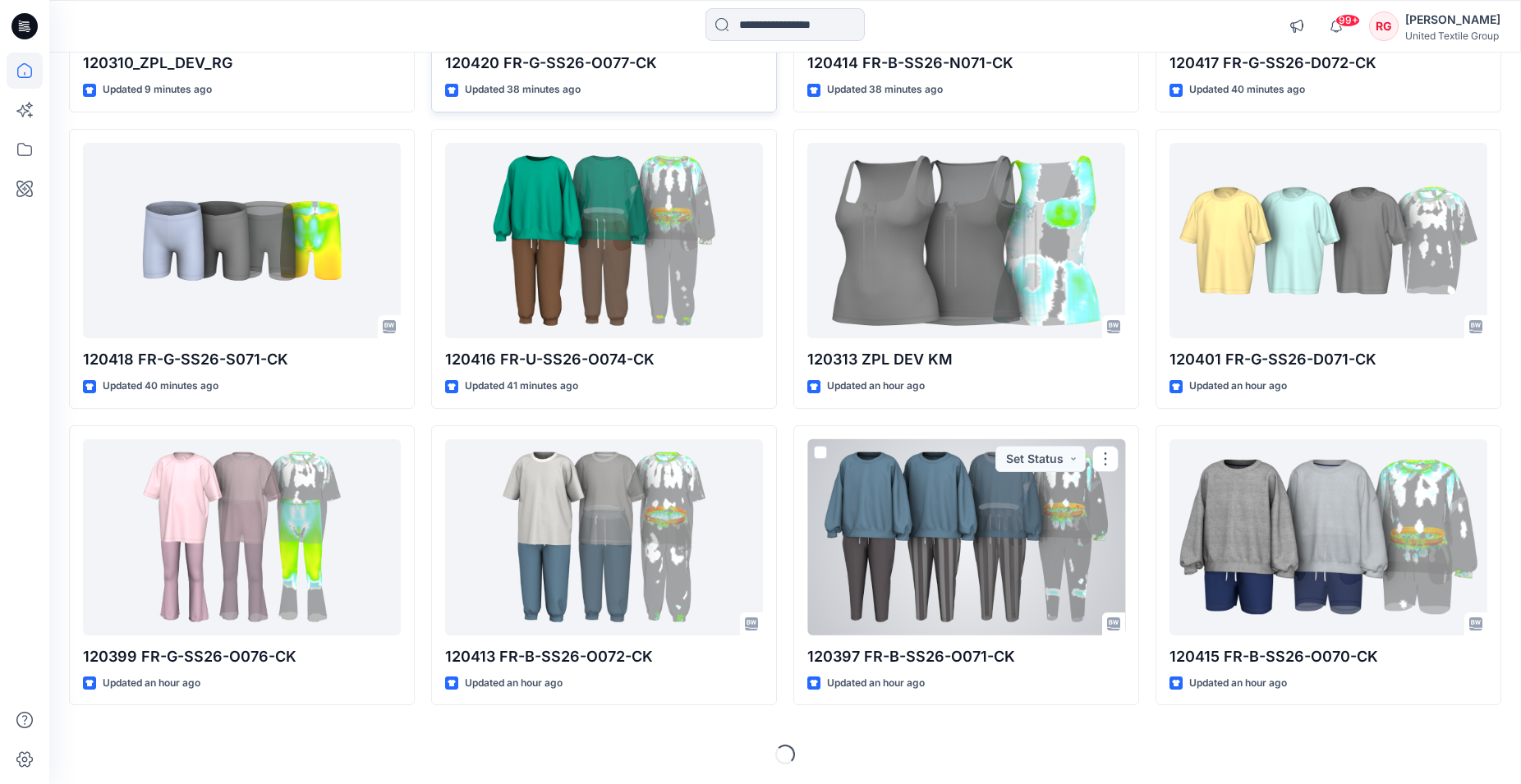
scroll to position [63, 0]
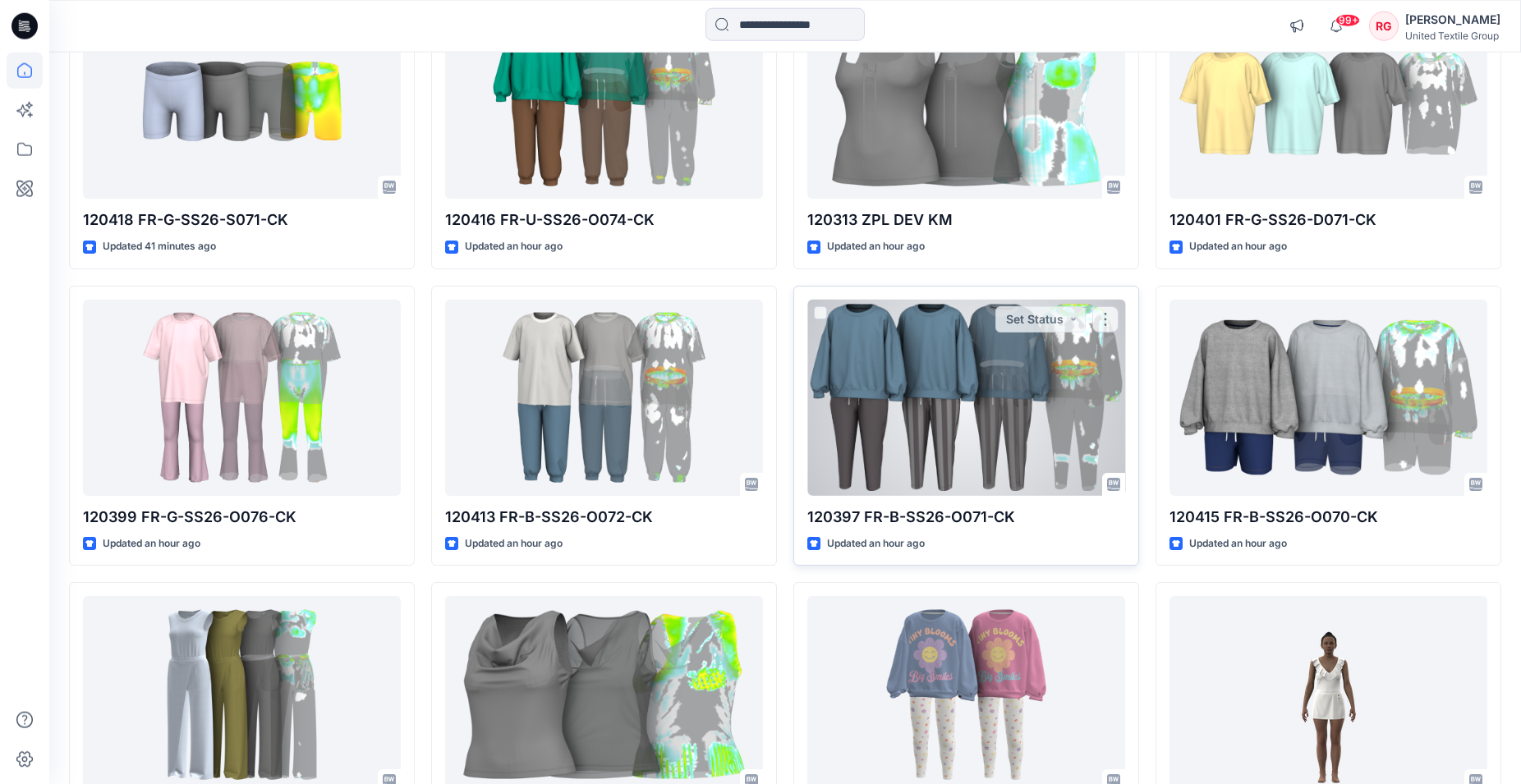
scroll to position [398, 0]
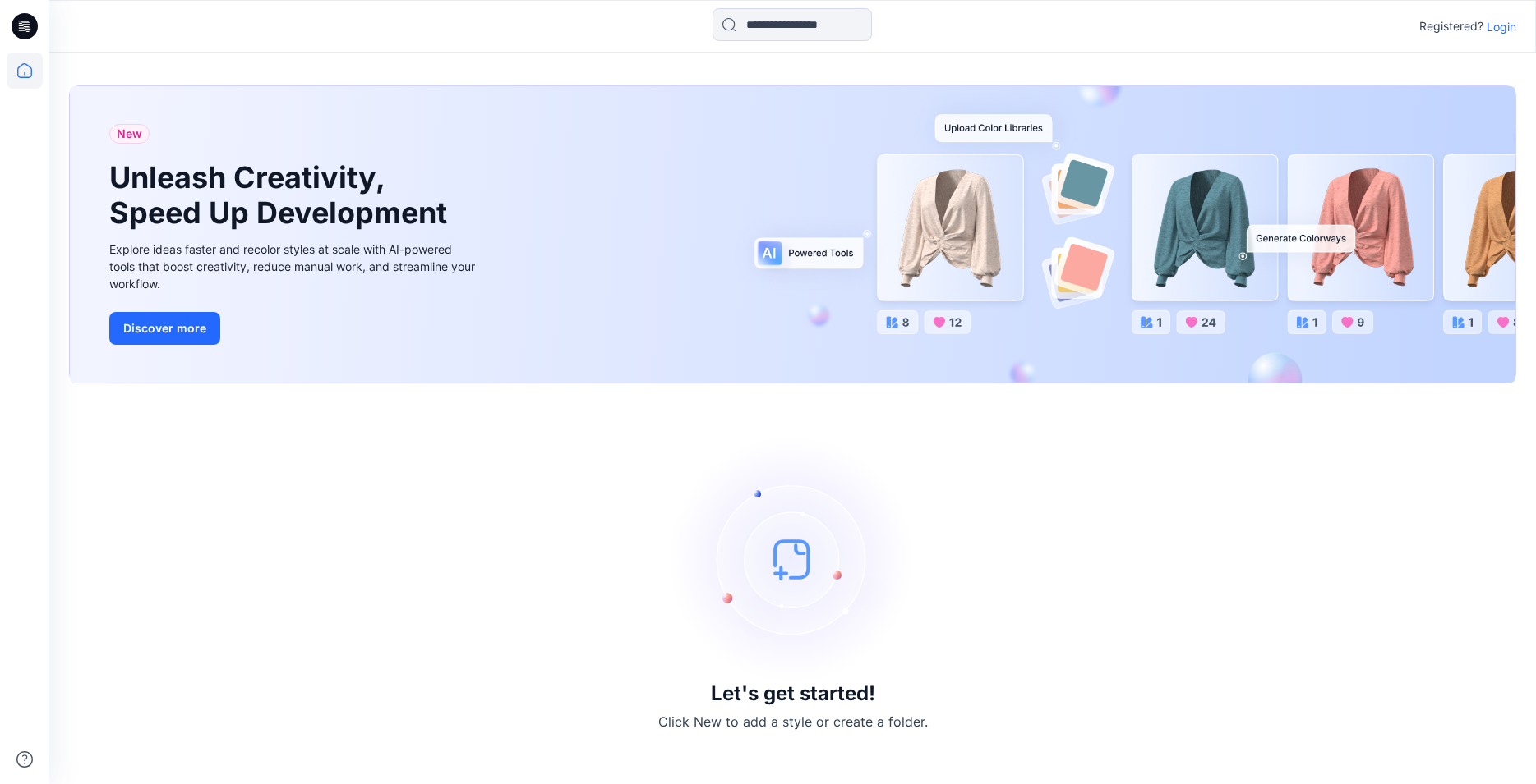
click at [1495, 20] on p "Login" at bounding box center [1501, 26] width 30 height 17
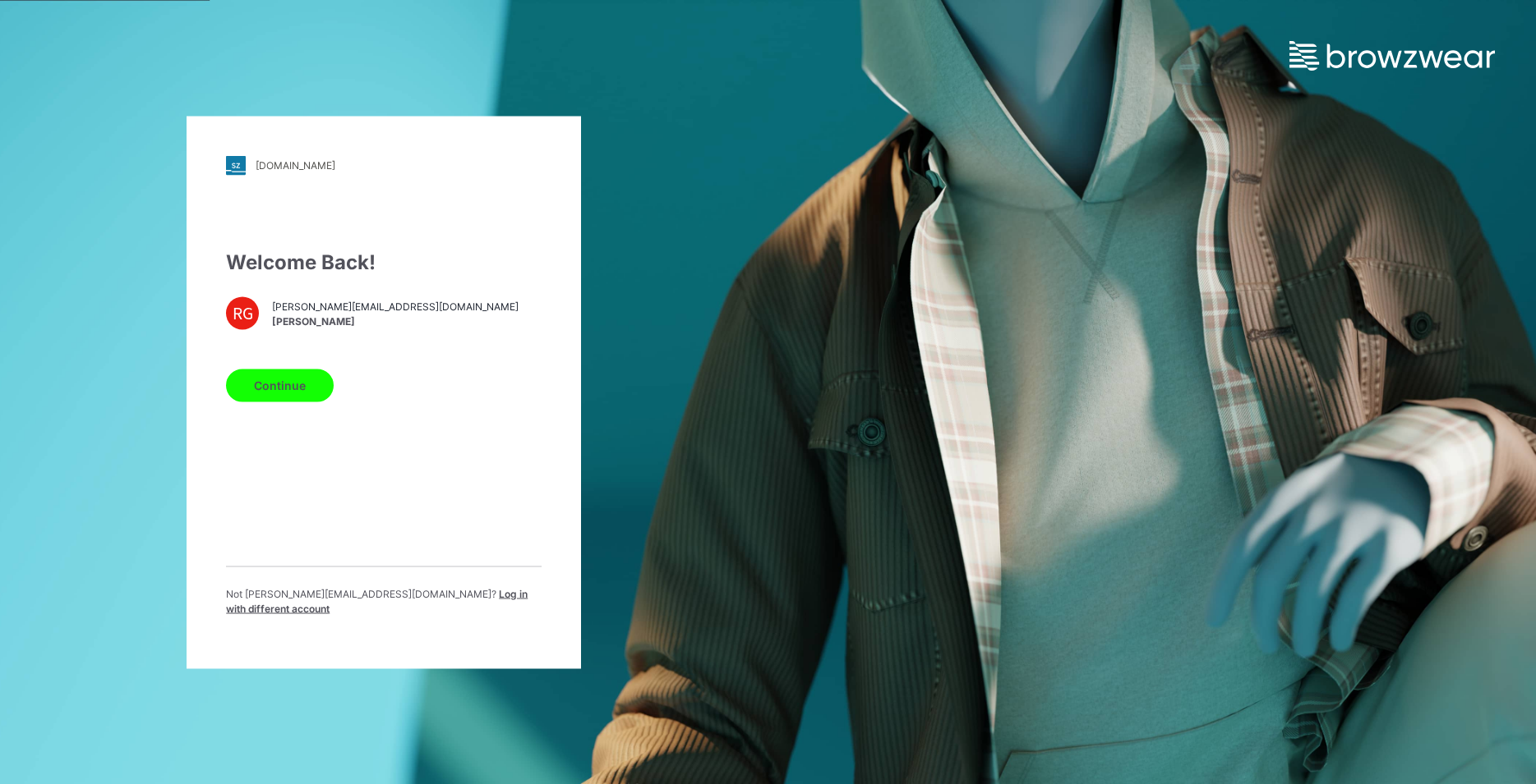
click at [297, 392] on button "Continue" at bounding box center [280, 385] width 107 height 33
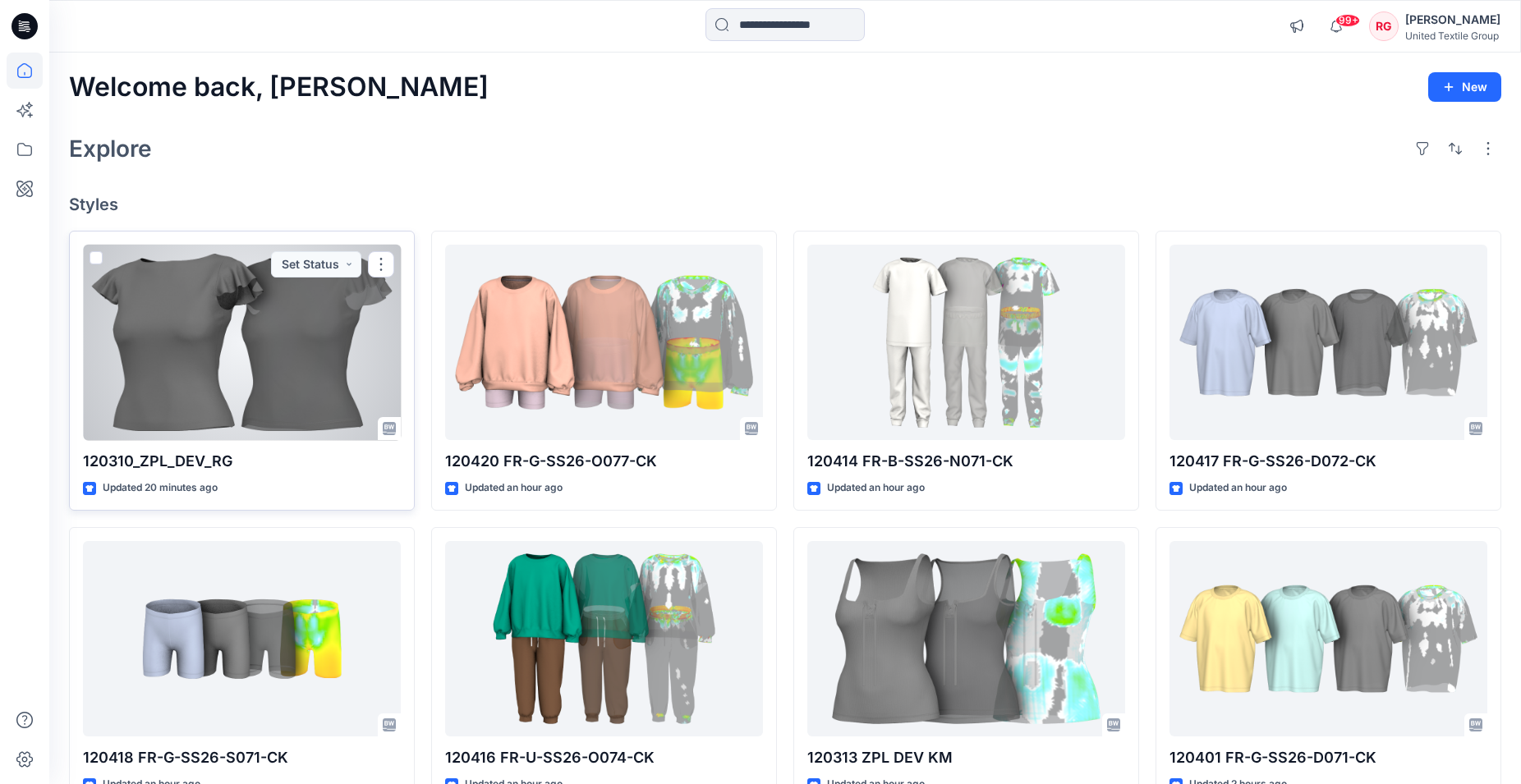
click at [314, 330] on div at bounding box center [241, 343] width 318 height 197
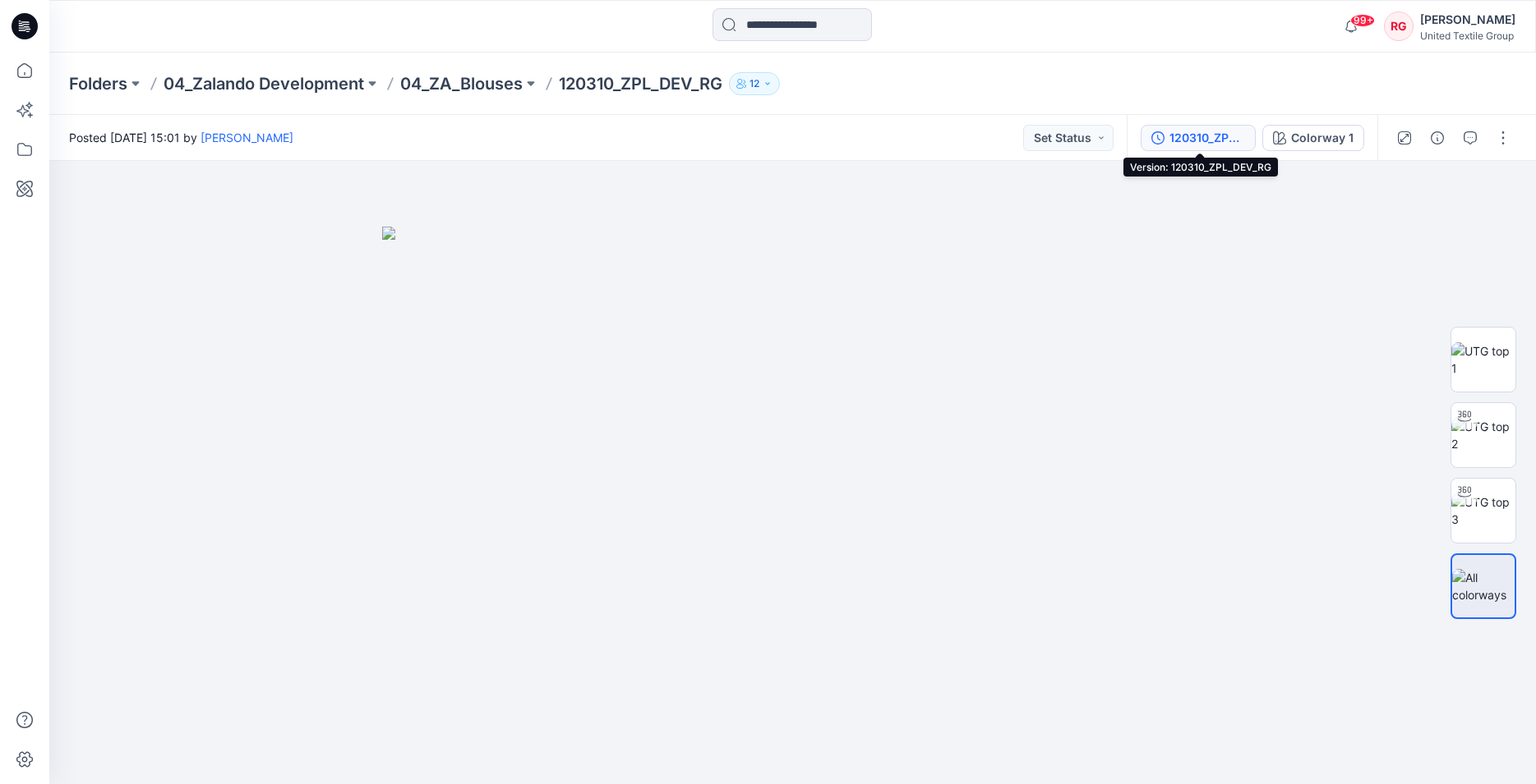
click at [1201, 140] on div "120310_ZPL_DEV_RG" at bounding box center [1208, 138] width 76 height 18
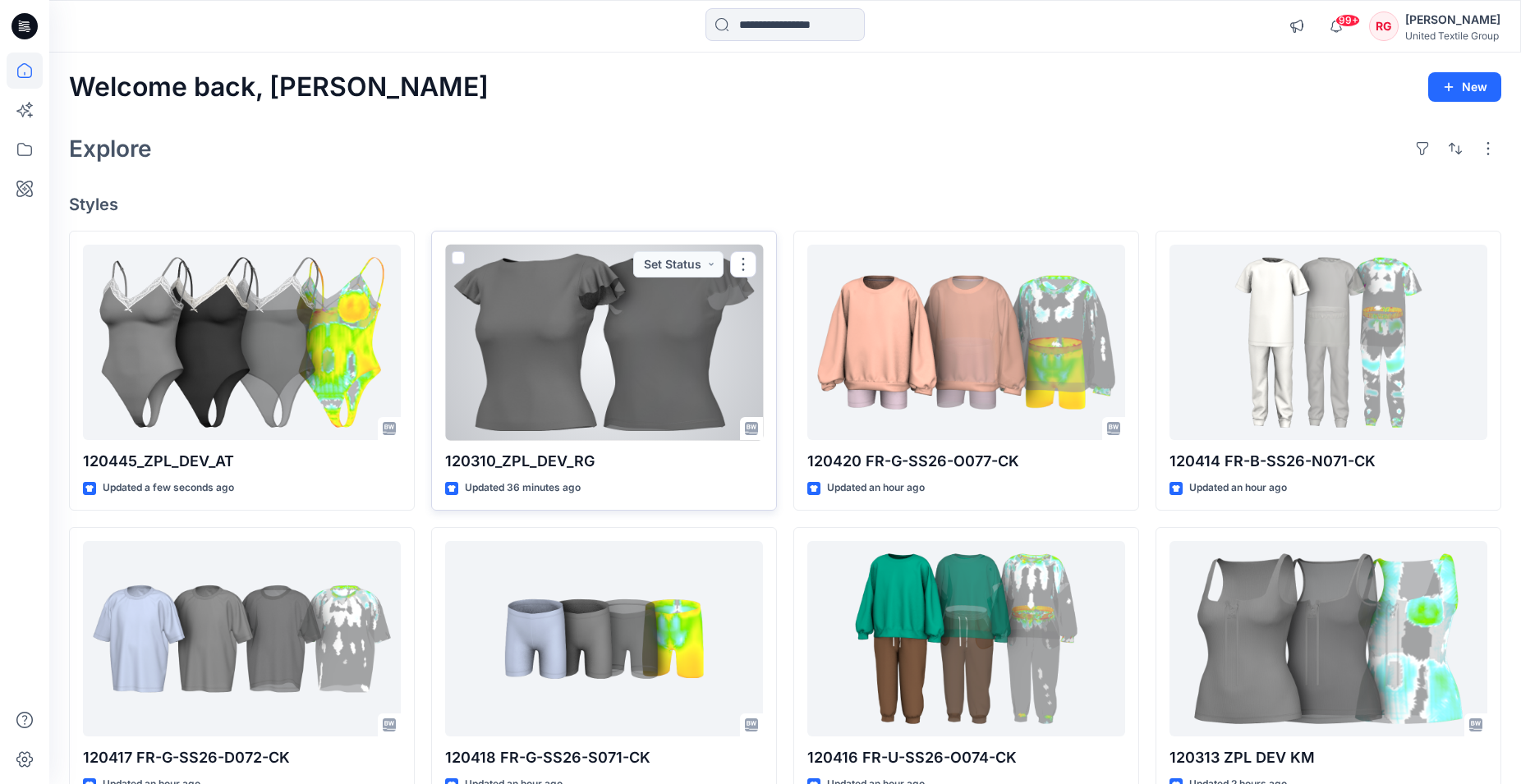
click at [611, 370] on div at bounding box center [604, 343] width 318 height 197
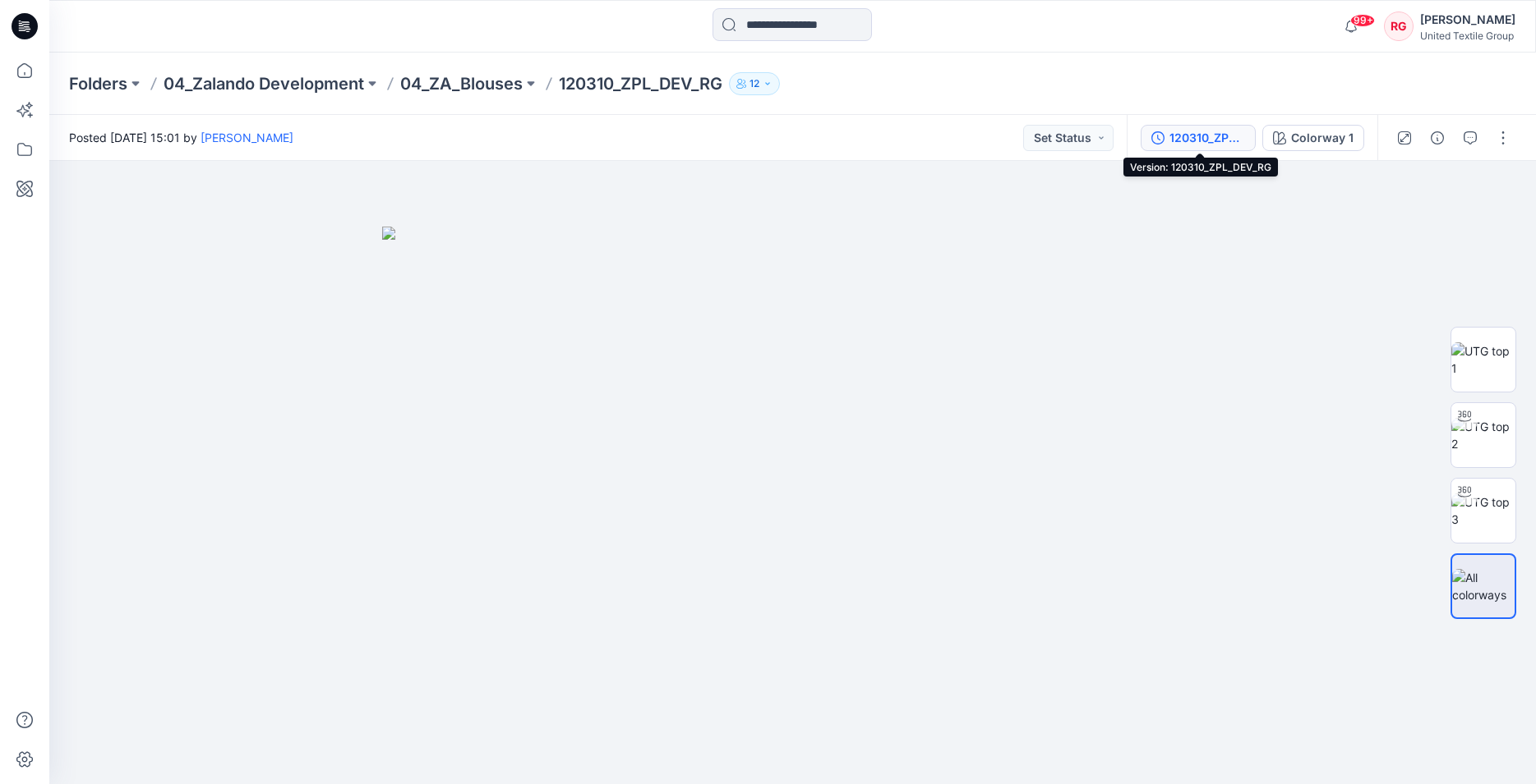
click at [1188, 129] on div "120310_ZPL_DEV_RG" at bounding box center [1208, 138] width 76 height 18
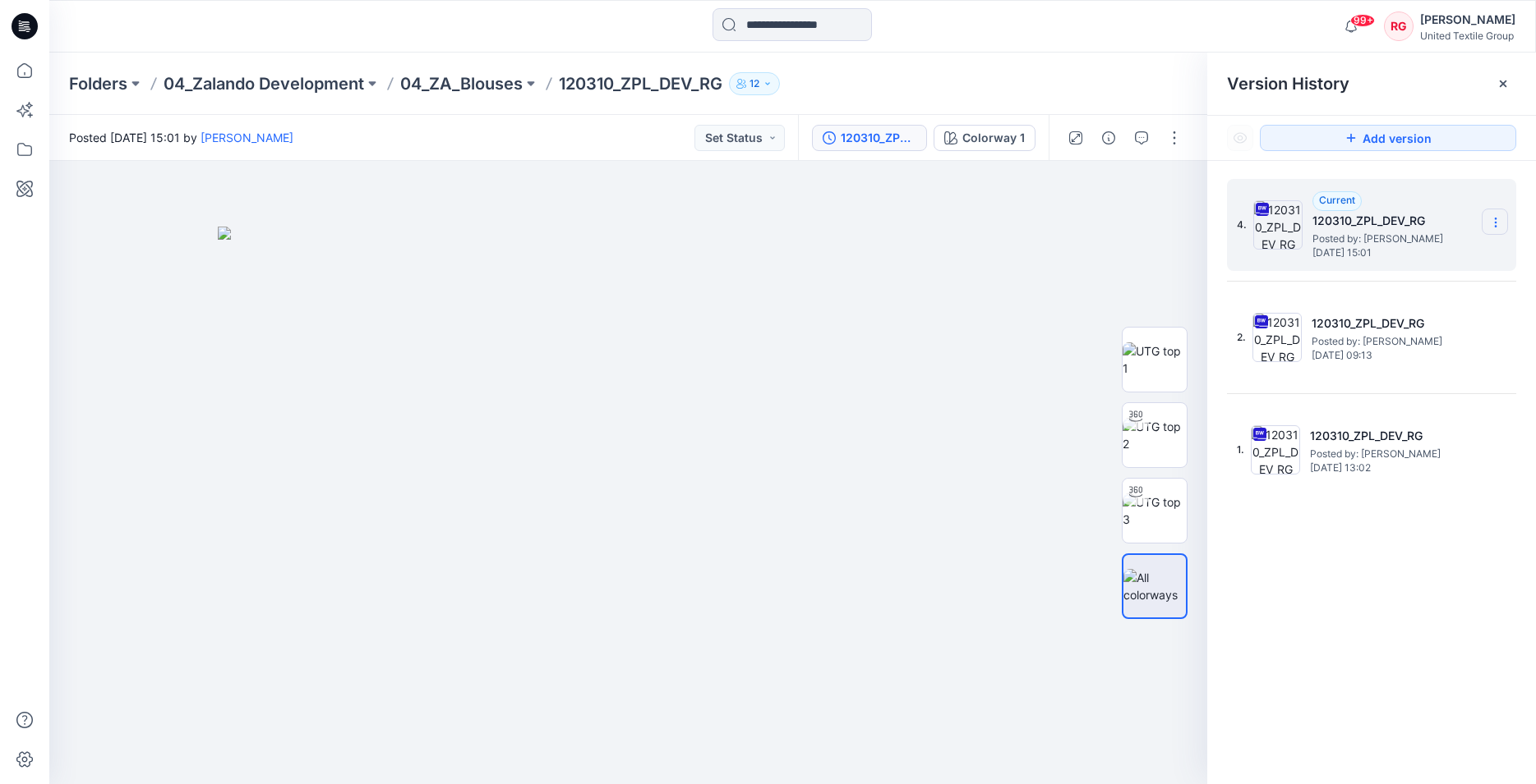
click at [1495, 224] on icon at bounding box center [1495, 223] width 14 height 14
click at [1424, 256] on span "Download Source BW File" at bounding box center [1412, 254] width 138 height 19
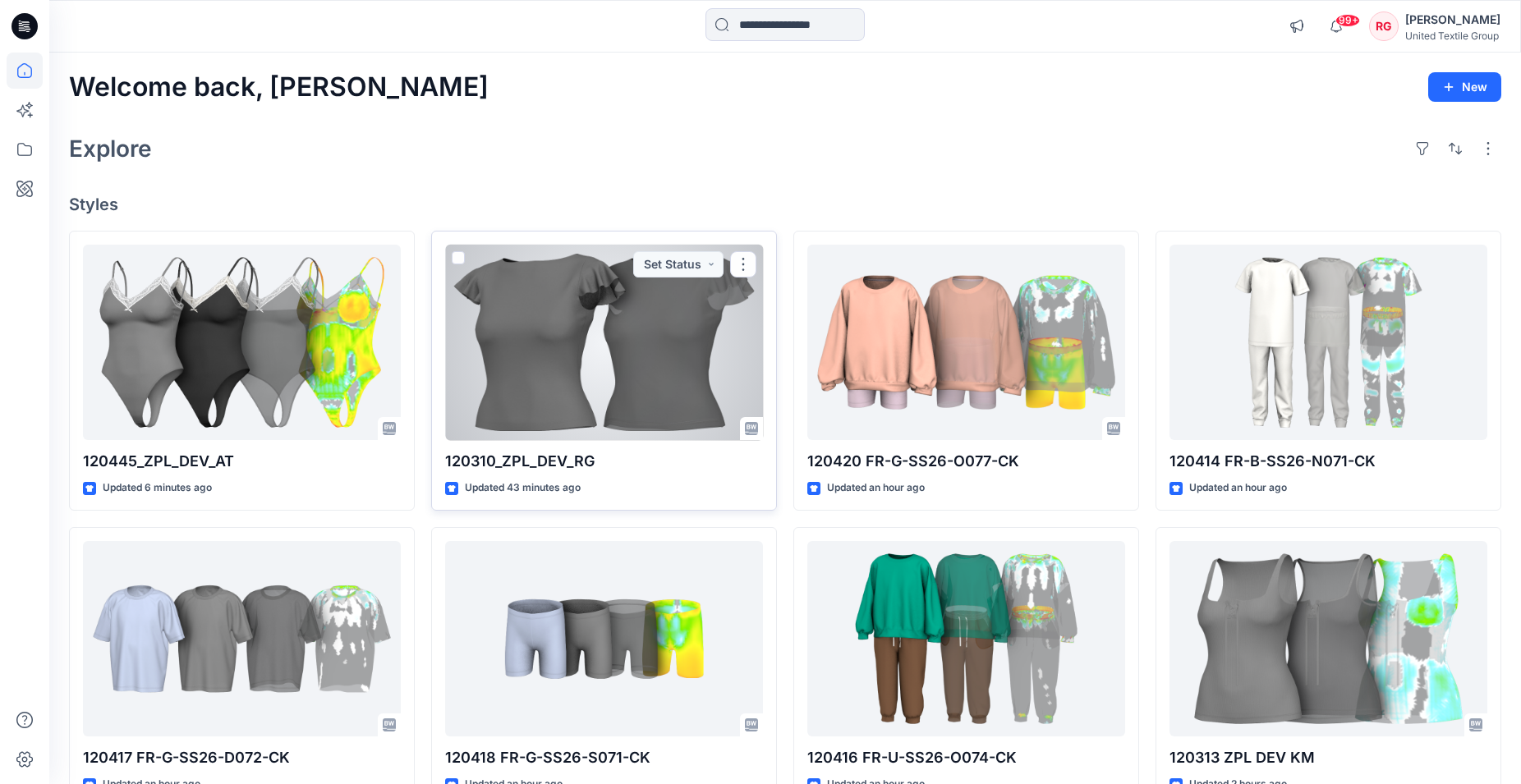
click at [618, 336] on div at bounding box center [604, 343] width 318 height 197
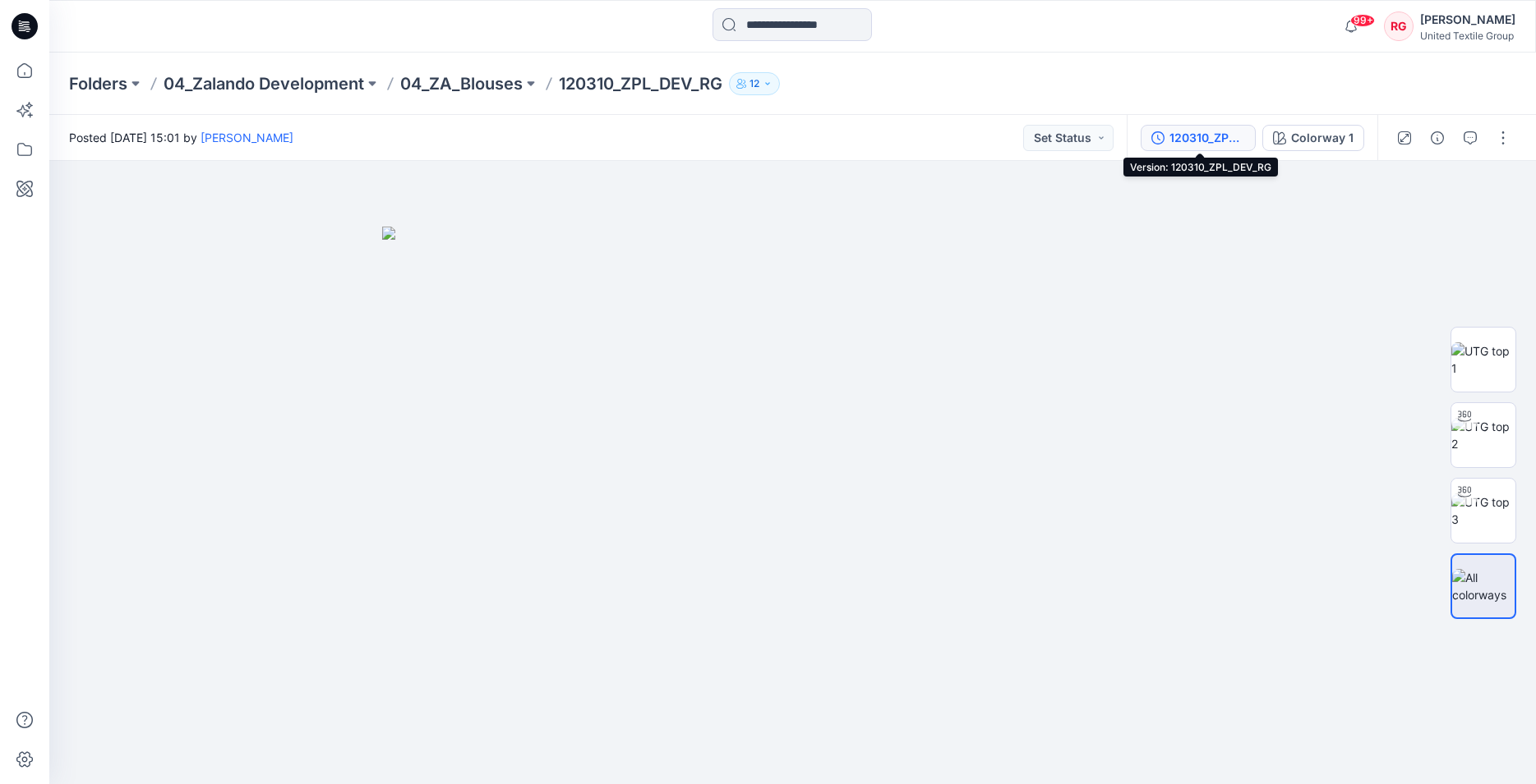
click at [1206, 138] on div "120310_ZPL_DEV_RG" at bounding box center [1208, 138] width 76 height 18
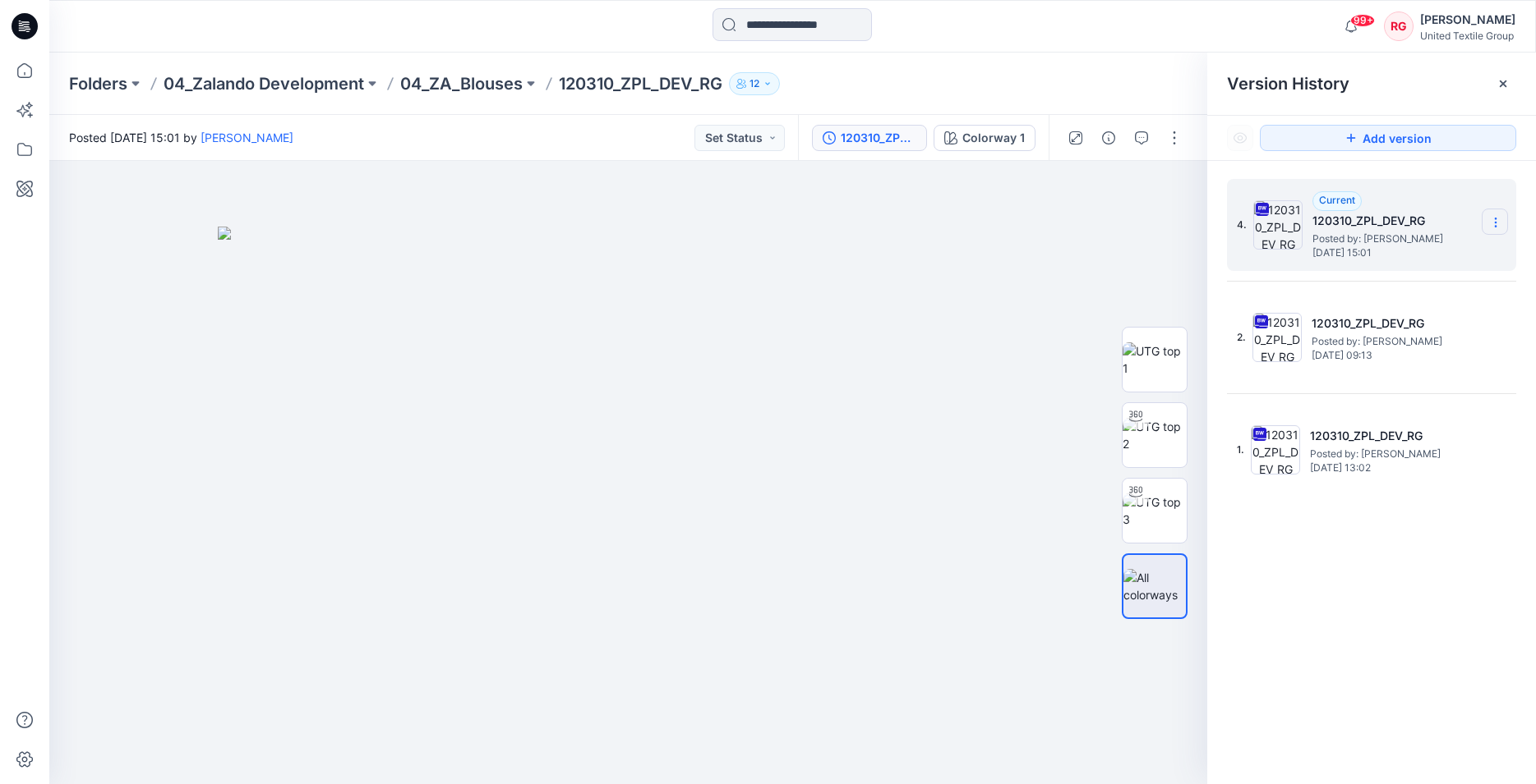
click at [1495, 223] on icon at bounding box center [1495, 223] width 1 height 1
click at [1349, 256] on span "Download Source BW File" at bounding box center [1412, 254] width 138 height 19
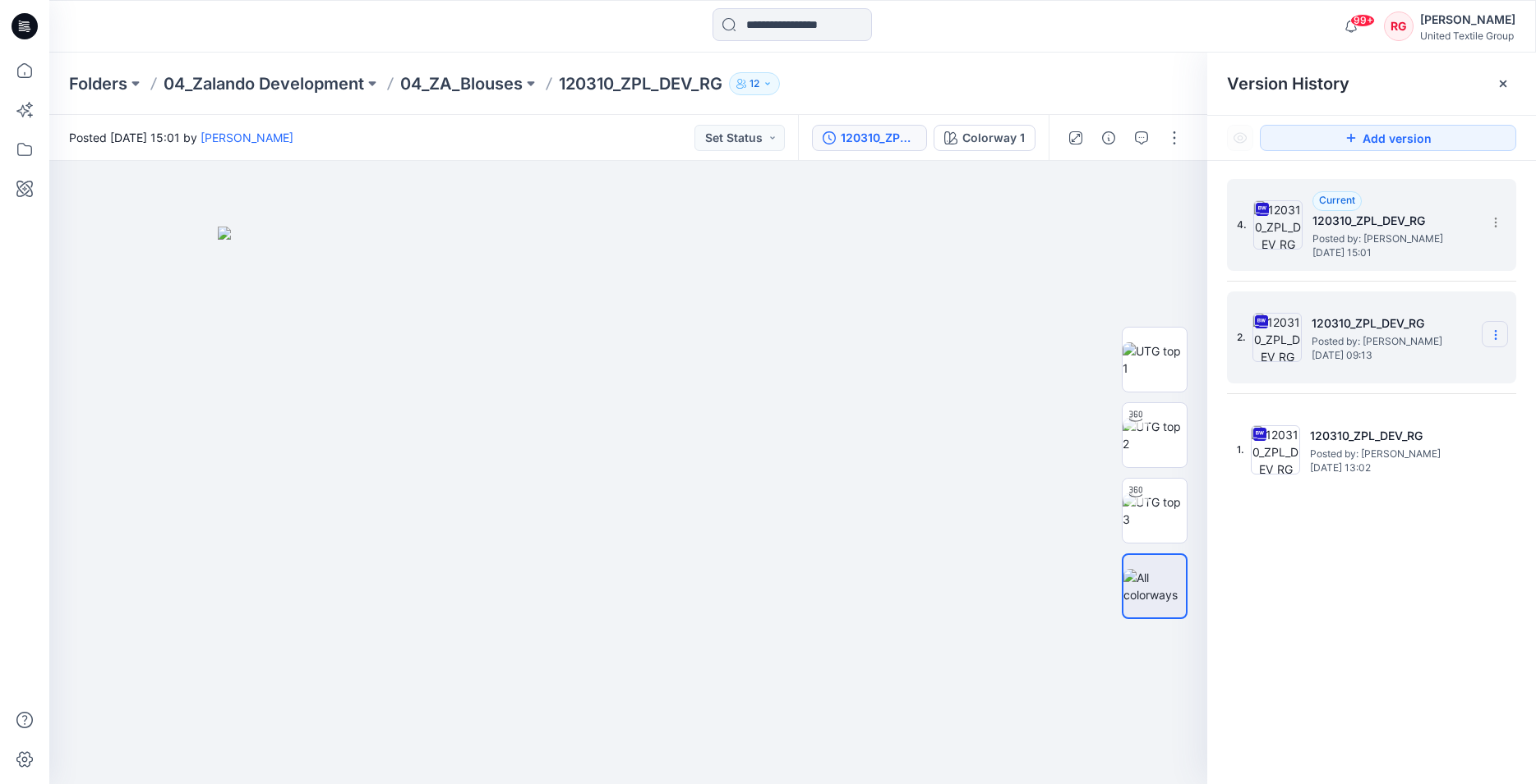
click at [1495, 339] on icon at bounding box center [1495, 338] width 1 height 1
click at [1438, 368] on span "Download Source BW File" at bounding box center [1412, 366] width 138 height 19
